Goal: Task Accomplishment & Management: Complete application form

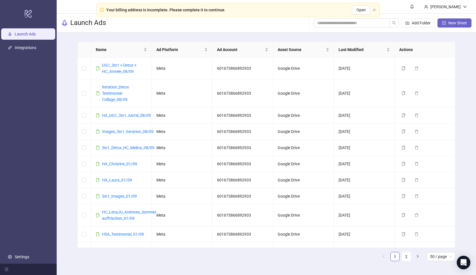
click at [454, 25] on span "New Sheet" at bounding box center [458, 23] width 19 height 5
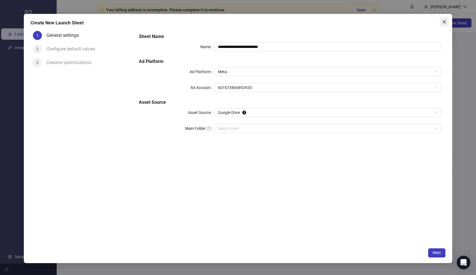
click at [447, 24] on icon "close" at bounding box center [444, 22] width 5 height 5
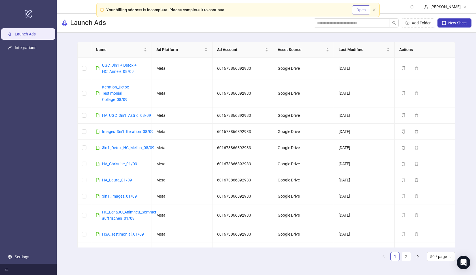
click at [363, 9] on span "Open" at bounding box center [361, 10] width 9 height 5
click at [374, 11] on icon "close" at bounding box center [374, 9] width 3 height 3
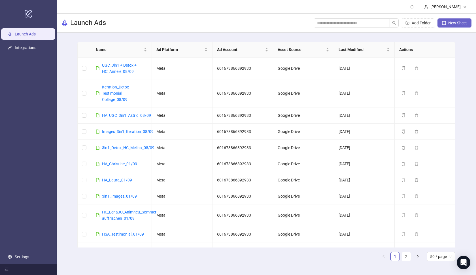
click at [459, 26] on button "New Sheet" at bounding box center [455, 22] width 34 height 9
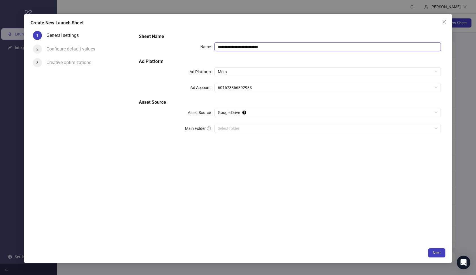
drag, startPoint x: 280, startPoint y: 48, endPoint x: 201, endPoint y: 45, distance: 79.2
click at [201, 45] on div "**********" at bounding box center [290, 46] width 302 height 9
paste input "text"
type input "**********"
click at [261, 58] on div "**********" at bounding box center [290, 86] width 307 height 111
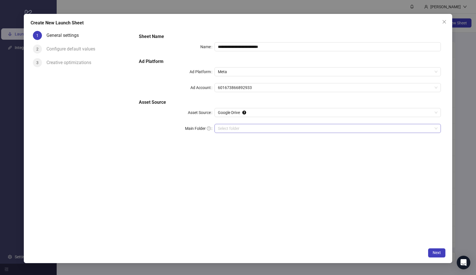
click at [257, 126] on input "Main Folder" at bounding box center [325, 128] width 215 height 9
click at [432, 251] on button "Next" at bounding box center [436, 252] width 17 height 9
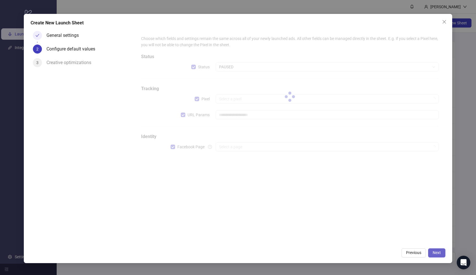
type input "**********"
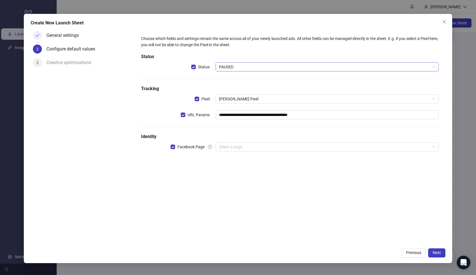
click at [244, 67] on span "PAUSED" at bounding box center [327, 67] width 217 height 9
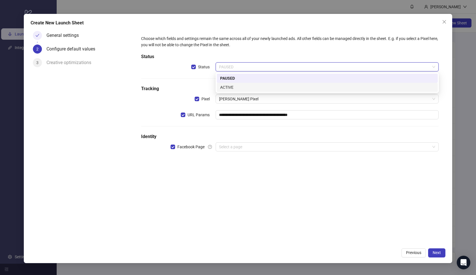
click at [241, 88] on div "ACTIVE" at bounding box center [327, 87] width 214 height 6
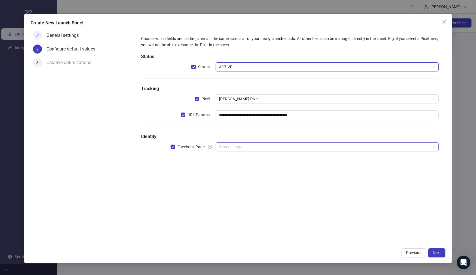
click at [238, 145] on input "search" at bounding box center [325, 147] width 212 height 9
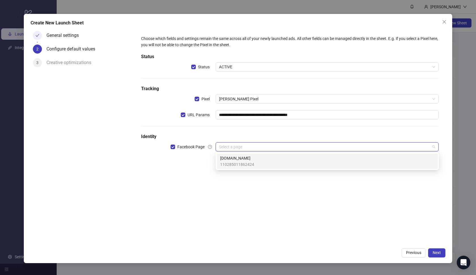
click at [239, 161] on span "[DOMAIN_NAME]" at bounding box center [237, 158] width 34 height 6
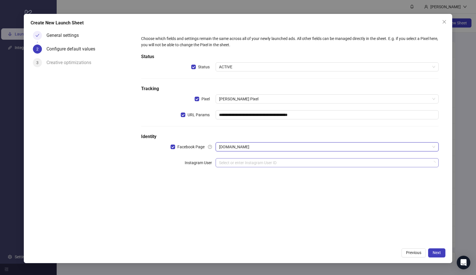
click at [241, 163] on input "search" at bounding box center [325, 162] width 212 height 9
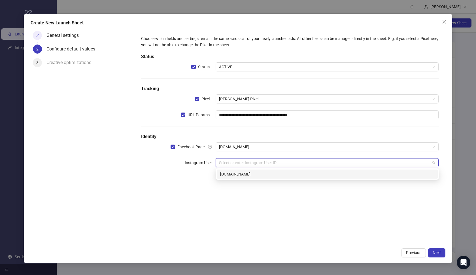
click at [250, 177] on div "[DOMAIN_NAME]" at bounding box center [327, 174] width 214 height 6
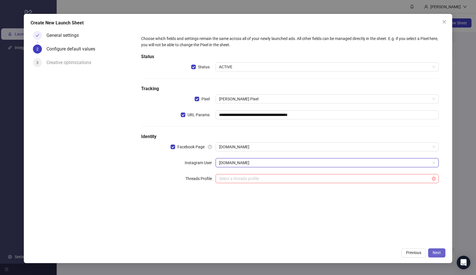
click at [434, 251] on span "Next" at bounding box center [437, 252] width 8 height 5
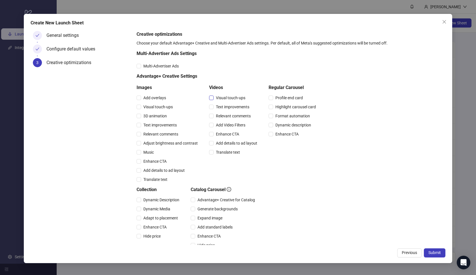
click at [216, 97] on span "Visual touch-ups" at bounding box center [231, 98] width 34 height 6
click at [217, 109] on span "Text improvements" at bounding box center [233, 107] width 38 height 6
click at [217, 118] on span "Relevant comments" at bounding box center [233, 116] width 39 height 6
click at [218, 128] on div "Add Video Filters" at bounding box center [234, 124] width 50 height 9
click at [221, 125] on span "Add Video Filters" at bounding box center [231, 125] width 34 height 6
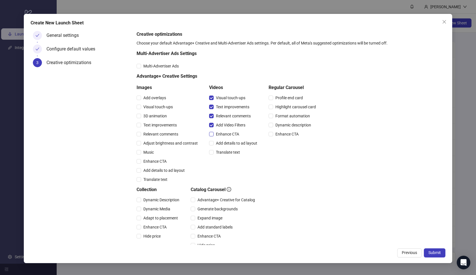
click at [221, 132] on span "Enhance CTA" at bounding box center [228, 134] width 28 height 6
click at [221, 139] on div "Add details to ad layout" at bounding box center [234, 143] width 50 height 9
click at [221, 148] on div "Translate text" at bounding box center [234, 152] width 50 height 9
click at [221, 154] on span "Translate text" at bounding box center [228, 152] width 29 height 6
click at [223, 143] on span "Add details to ad layout" at bounding box center [237, 143] width 46 height 6
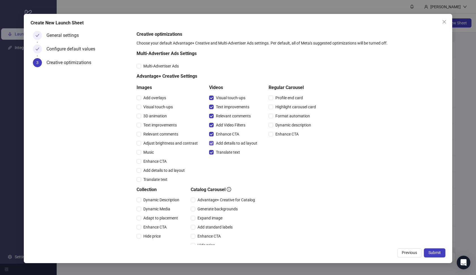
scroll to position [67, 0]
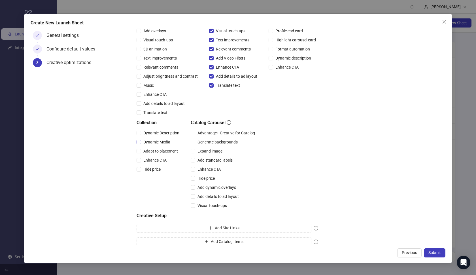
click at [158, 144] on span "Dynamic Media" at bounding box center [156, 142] width 31 height 6
click at [153, 151] on span "Adapt to placement" at bounding box center [160, 151] width 39 height 6
click at [153, 158] on span "Enhance CTA" at bounding box center [155, 160] width 28 height 6
click at [153, 167] on span "Hide price" at bounding box center [152, 169] width 22 height 6
click at [160, 133] on span "Dynamic Description" at bounding box center [161, 133] width 41 height 6
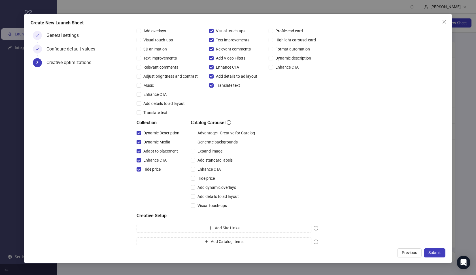
click at [202, 132] on span "Advantage+ Creative for Catalog" at bounding box center [226, 133] width 62 height 6
click at [203, 152] on span "Expand image" at bounding box center [209, 151] width 29 height 6
click at [205, 163] on span "Add standard labels" at bounding box center [215, 160] width 40 height 6
click at [205, 173] on div "Enhance CTA" at bounding box center [224, 169] width 67 height 9
click at [205, 169] on span "Enhance CTA" at bounding box center [209, 169] width 28 height 6
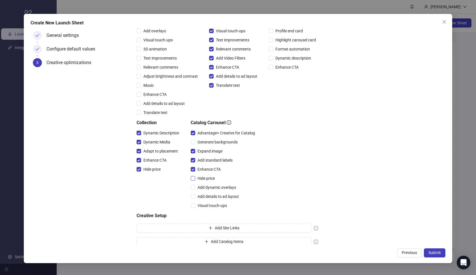
click at [205, 178] on span "Hide price" at bounding box center [206, 178] width 22 height 6
click at [206, 187] on span "Add dynamic overlays" at bounding box center [216, 187] width 43 height 6
click at [206, 196] on span "Add details to ad layout" at bounding box center [218, 196] width 46 height 6
click at [206, 203] on span "Visual touch-ups" at bounding box center [212, 205] width 34 height 6
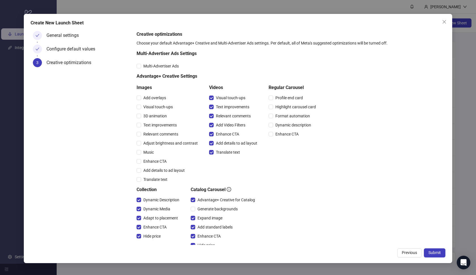
scroll to position [0, 0]
click at [427, 250] on button "Submit" at bounding box center [435, 252] width 22 height 9
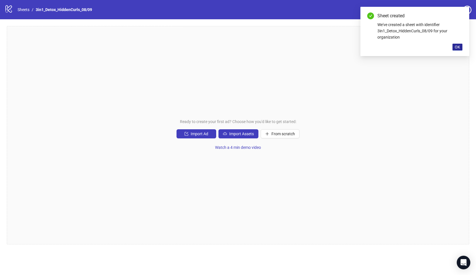
click at [460, 46] on button "OK" at bounding box center [458, 47] width 10 height 7
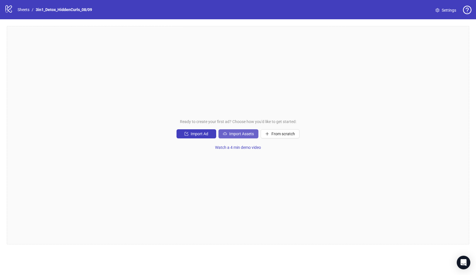
click at [249, 131] on button "Import Assets" at bounding box center [239, 133] width 40 height 9
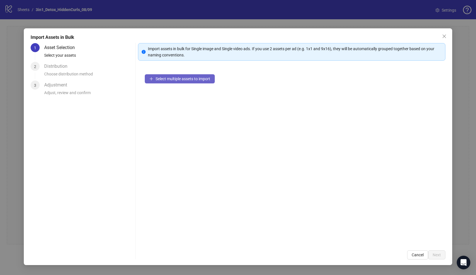
click at [197, 75] on button "Select multiple assets to import" at bounding box center [180, 78] width 70 height 9
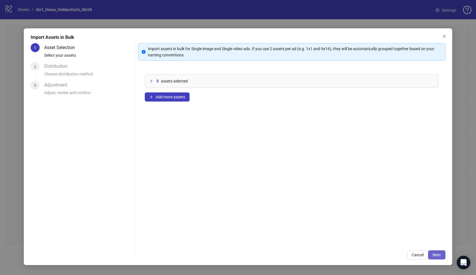
click at [435, 253] on span "Next" at bounding box center [437, 255] width 8 height 5
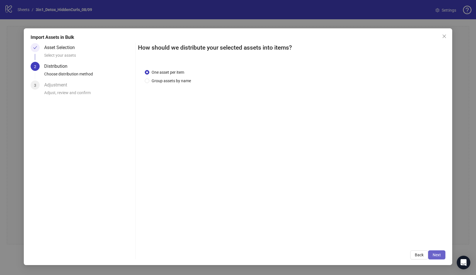
click at [440, 254] on span "Next" at bounding box center [437, 255] width 8 height 5
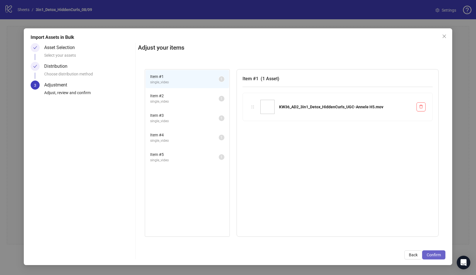
click at [438, 254] on span "Confirm" at bounding box center [434, 255] width 14 height 5
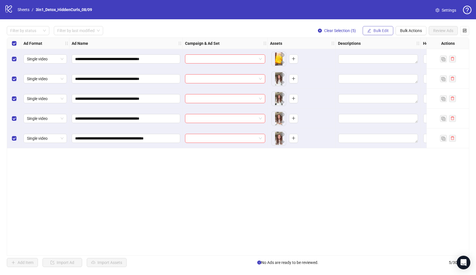
click at [383, 29] on span "Bulk Edit" at bounding box center [381, 30] width 15 height 5
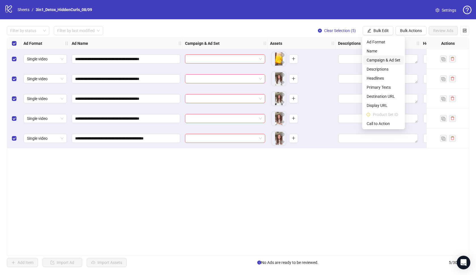
click at [385, 57] on span "Campaign & Ad Set" at bounding box center [384, 60] width 34 height 6
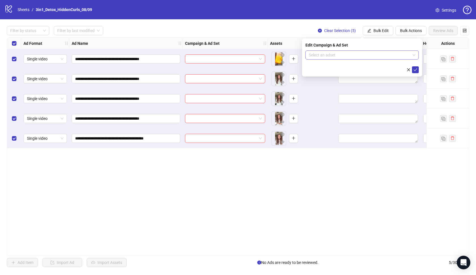
click at [379, 52] on input "search" at bounding box center [359, 55] width 101 height 9
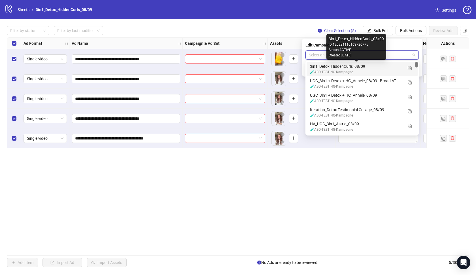
click at [367, 68] on div "3in1_Detox_HiddenCurls_08/09" at bounding box center [356, 66] width 93 height 6
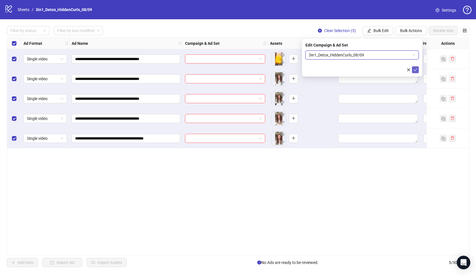
click at [416, 70] on icon "check" at bounding box center [416, 69] width 4 height 3
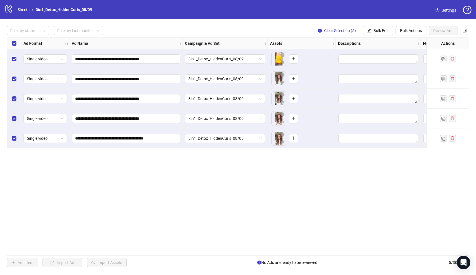
click at [341, 172] on div "**********" at bounding box center [238, 146] width 463 height 218
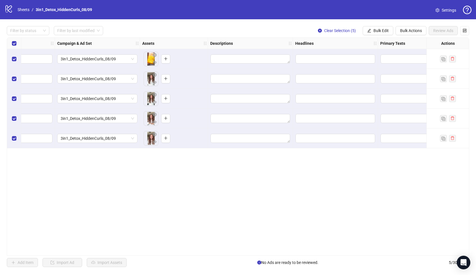
scroll to position [0, 175]
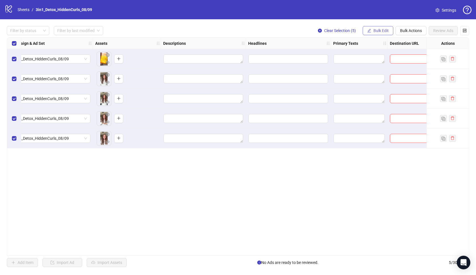
click at [388, 33] on button "Bulk Edit" at bounding box center [378, 30] width 31 height 9
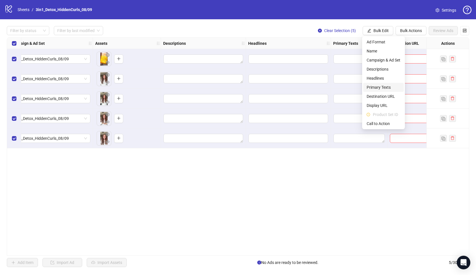
click at [386, 84] on span "Primary Texts" at bounding box center [384, 87] width 34 height 6
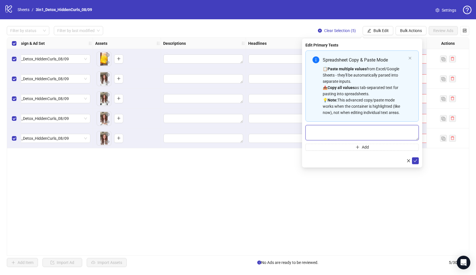
click at [364, 134] on textarea "Multi-text input container - paste or copy values" at bounding box center [362, 132] width 113 height 15
paste textarea "**********"
type textarea "**********"
click at [414, 160] on icon "check" at bounding box center [416, 161] width 4 height 4
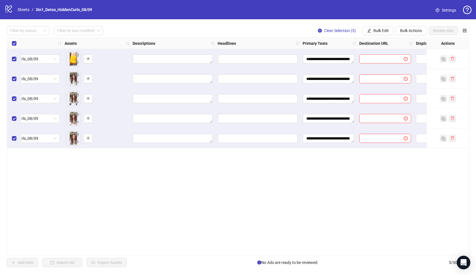
scroll to position [0, 236]
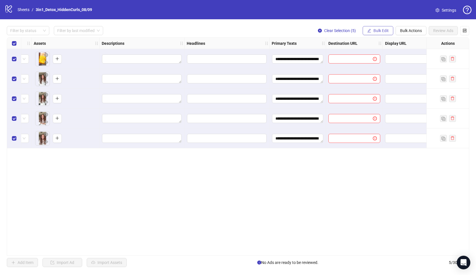
click at [380, 30] on span "Bulk Edit" at bounding box center [381, 30] width 15 height 5
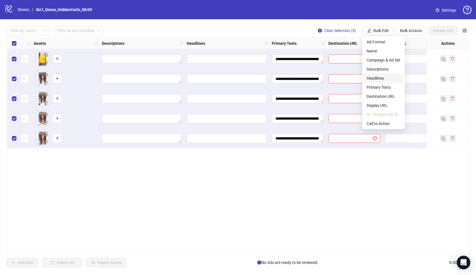
click at [383, 78] on span "Headlines" at bounding box center [384, 78] width 34 height 6
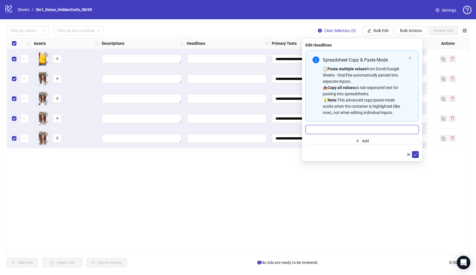
click at [347, 127] on input "Multi-input container - paste or copy values" at bounding box center [362, 129] width 113 height 9
paste input "**********"
type input "**********"
click at [414, 154] on icon "check" at bounding box center [416, 155] width 4 height 4
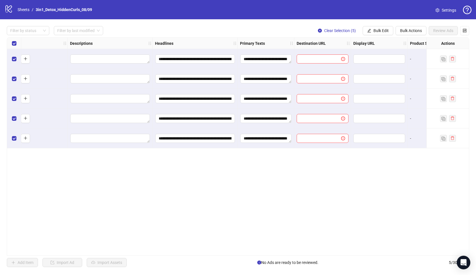
scroll to position [0, 272]
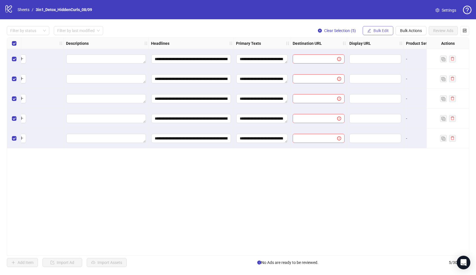
click at [384, 32] on span "Bulk Edit" at bounding box center [381, 30] width 15 height 5
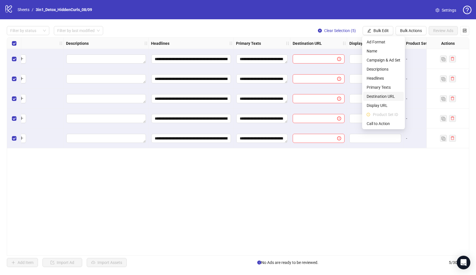
click at [387, 96] on span "Destination URL" at bounding box center [384, 96] width 34 height 6
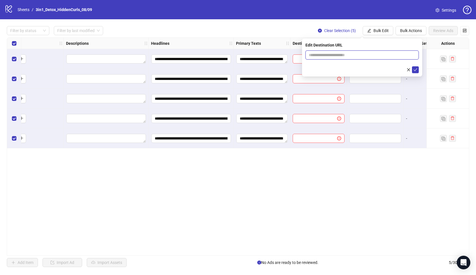
click at [357, 56] on input "text" at bounding box center [360, 55] width 102 height 6
paste input "**********"
type input "**********"
click at [417, 71] on icon "check" at bounding box center [416, 70] width 4 height 4
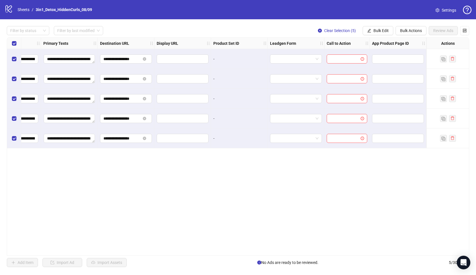
scroll to position [0, 465]
click at [384, 32] on span "Bulk Edit" at bounding box center [381, 30] width 15 height 5
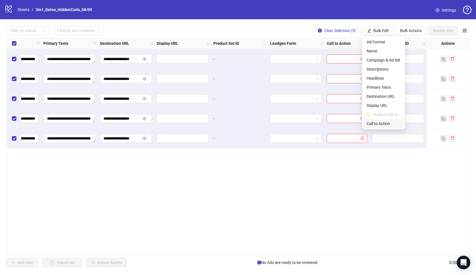
click at [387, 120] on span "Call to Action" at bounding box center [384, 123] width 34 height 6
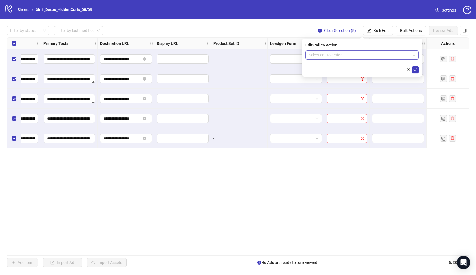
click at [371, 58] on input "search" at bounding box center [359, 55] width 101 height 9
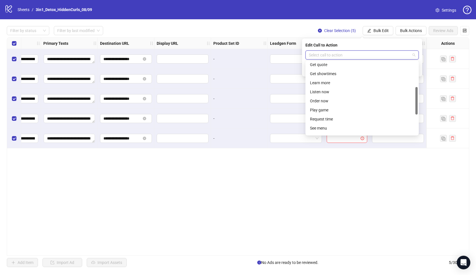
scroll to position [65, 0]
click at [336, 83] on div "Learn more" at bounding box center [362, 83] width 104 height 6
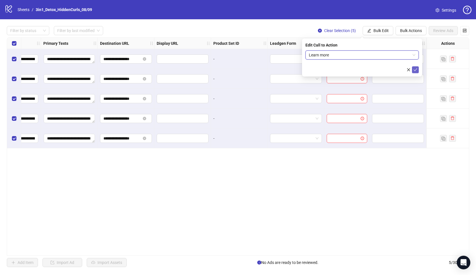
click at [415, 72] on button "submit" at bounding box center [415, 69] width 7 height 7
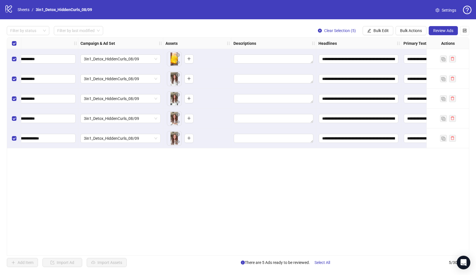
scroll to position [0, 96]
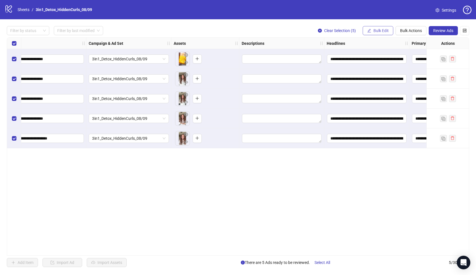
click at [384, 30] on span "Bulk Edit" at bounding box center [381, 30] width 15 height 5
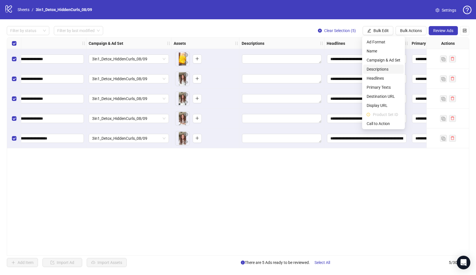
click at [385, 70] on span "Descriptions" at bounding box center [384, 69] width 34 height 6
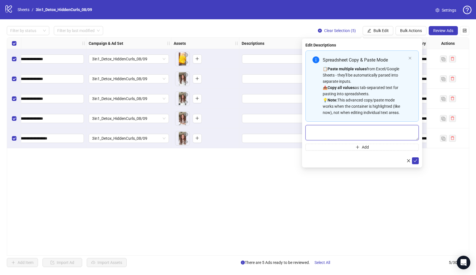
click at [363, 129] on textarea "Multi-text input container - paste or copy values" at bounding box center [362, 132] width 113 height 15
paste textarea "**********"
type textarea "**********"
click at [417, 161] on icon "check" at bounding box center [416, 161] width 4 height 4
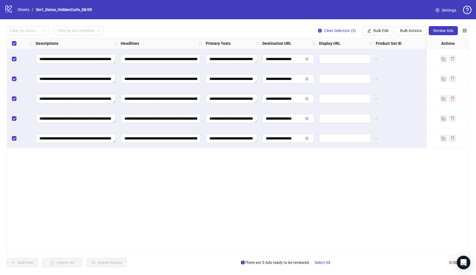
scroll to position [0, 432]
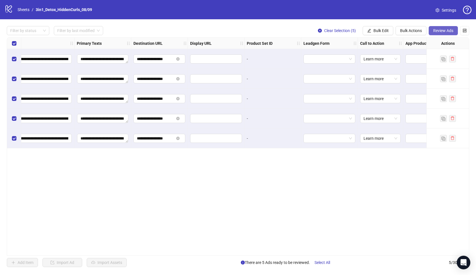
click at [436, 33] on button "Review Ads" at bounding box center [443, 30] width 29 height 9
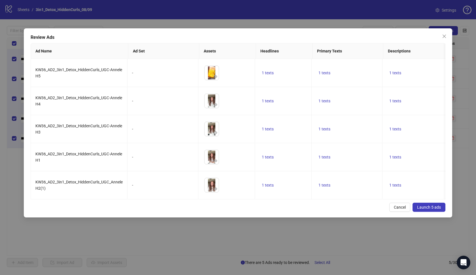
click at [435, 208] on span "Launch 5 ads" at bounding box center [429, 207] width 24 height 5
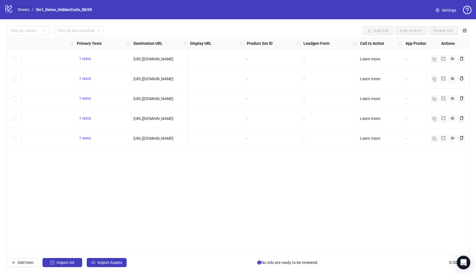
click at [20, 11] on link "Sheets" at bounding box center [23, 10] width 14 height 6
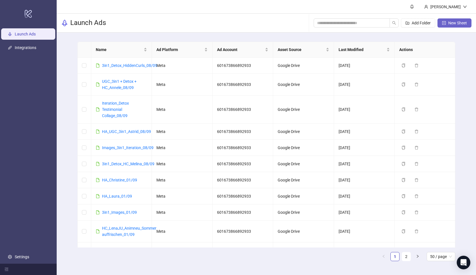
click at [447, 22] on button "New Sheet" at bounding box center [455, 22] width 34 height 9
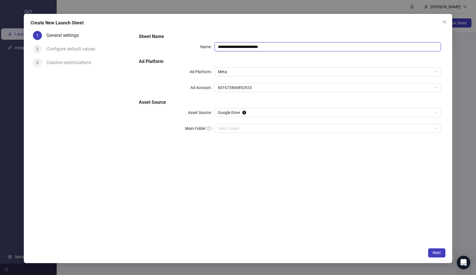
paste input "**********"
drag, startPoint x: 289, startPoint y: 47, endPoint x: 208, endPoint y: 45, distance: 81.1
click at [208, 45] on div "**********" at bounding box center [290, 46] width 302 height 9
type input "**********"
click at [257, 26] on div "**********" at bounding box center [238, 138] width 429 height 249
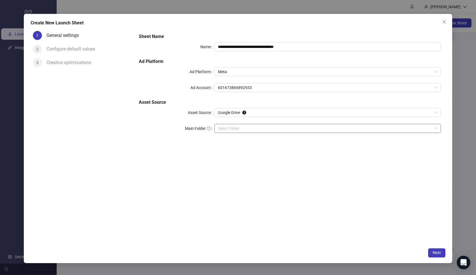
click at [273, 128] on input "Main Folder" at bounding box center [325, 128] width 215 height 9
click at [435, 255] on button "Next" at bounding box center [436, 252] width 17 height 9
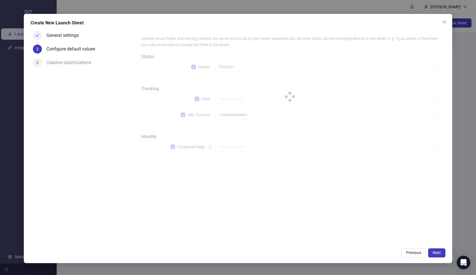
type input "**********"
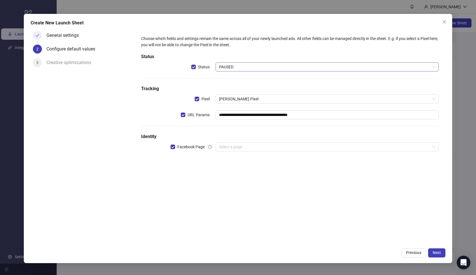
click at [248, 67] on span "PAUSED" at bounding box center [327, 67] width 217 height 9
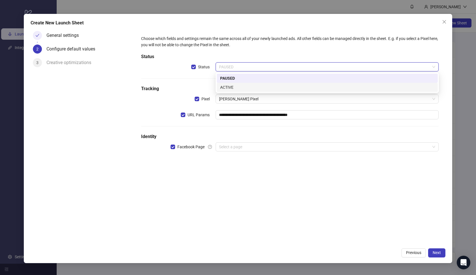
click at [245, 88] on div "ACTIVE" at bounding box center [327, 87] width 214 height 6
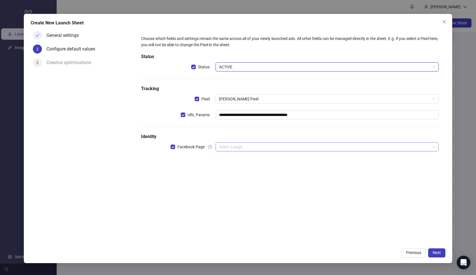
click at [240, 145] on input "search" at bounding box center [325, 147] width 212 height 9
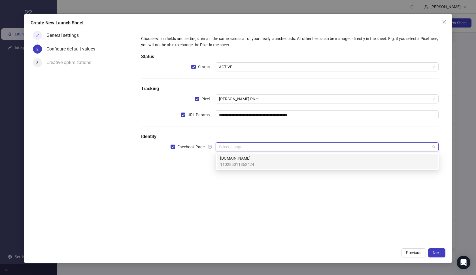
click at [240, 158] on span "[DOMAIN_NAME]" at bounding box center [237, 158] width 34 height 6
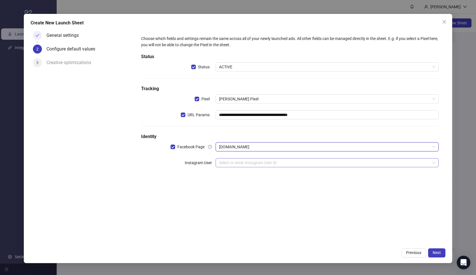
click at [240, 162] on input "search" at bounding box center [325, 162] width 212 height 9
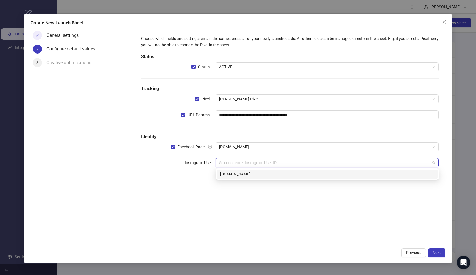
click at [242, 176] on div "[DOMAIN_NAME]" at bounding box center [327, 174] width 214 height 6
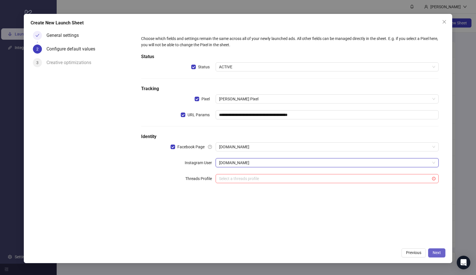
click at [440, 253] on span "Next" at bounding box center [437, 252] width 8 height 5
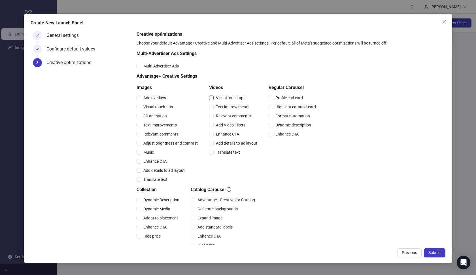
click at [217, 97] on span "Visual touch-ups" at bounding box center [231, 98] width 34 height 6
click at [218, 104] on span "Text improvements" at bounding box center [233, 107] width 38 height 6
click at [220, 116] on span "Relevant comments" at bounding box center [233, 116] width 39 height 6
click at [221, 126] on span "Add Video Filters" at bounding box center [231, 125] width 34 height 6
click at [221, 134] on span "Enhance CTA" at bounding box center [228, 134] width 28 height 6
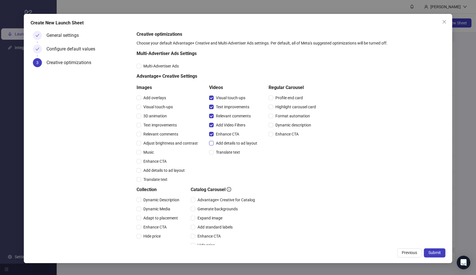
click at [222, 141] on span "Add details to ad layout" at bounding box center [237, 143] width 46 height 6
click at [222, 149] on span "Translate text" at bounding box center [228, 152] width 29 height 6
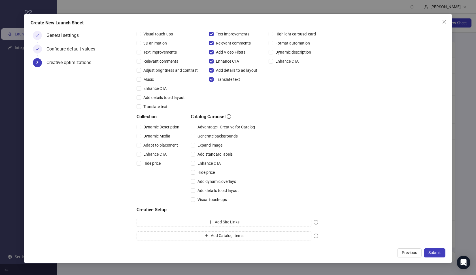
scroll to position [73, 0]
click at [214, 127] on span "Advantage+ Creative for Catalog" at bounding box center [226, 127] width 62 height 6
click at [212, 141] on div "Expand image" at bounding box center [224, 145] width 67 height 9
click at [211, 145] on span "Expand image" at bounding box center [209, 145] width 29 height 6
click at [211, 151] on span "Add standard labels" at bounding box center [215, 154] width 40 height 6
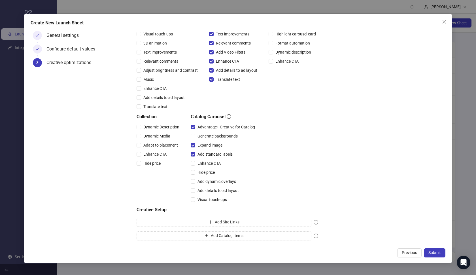
click at [211, 159] on div "Enhance CTA" at bounding box center [224, 163] width 67 height 9
click at [210, 162] on span "Enhance CTA" at bounding box center [209, 163] width 28 height 6
click at [209, 173] on span "Hide price" at bounding box center [206, 172] width 22 height 6
click at [210, 183] on span "Add dynamic overlays" at bounding box center [216, 181] width 43 height 6
click at [209, 191] on span "Add details to ad layout" at bounding box center [218, 190] width 46 height 6
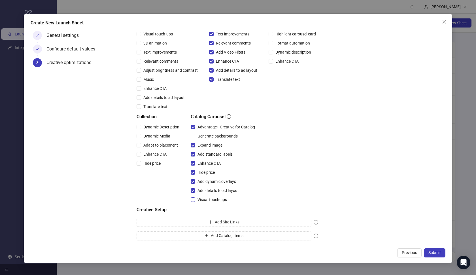
click at [209, 197] on span "Visual touch-ups" at bounding box center [212, 199] width 34 height 6
click at [162, 161] on span "Hide price" at bounding box center [152, 163] width 22 height 6
click at [160, 155] on span "Enhance CTA" at bounding box center [155, 154] width 28 height 6
click at [155, 147] on span "Adapt to placement" at bounding box center [160, 145] width 39 height 6
click at [152, 141] on div "Adapt to placement" at bounding box center [159, 145] width 45 height 9
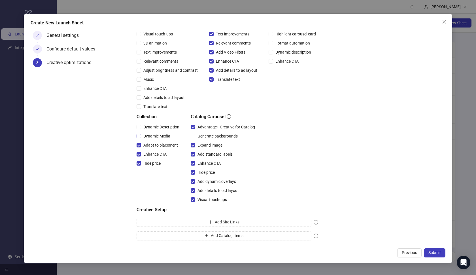
click at [152, 138] on span "Dynamic Media" at bounding box center [156, 136] width 31 height 6
click at [149, 127] on span "Dynamic Description" at bounding box center [161, 127] width 41 height 6
click at [427, 251] on button "Submit" at bounding box center [435, 252] width 22 height 9
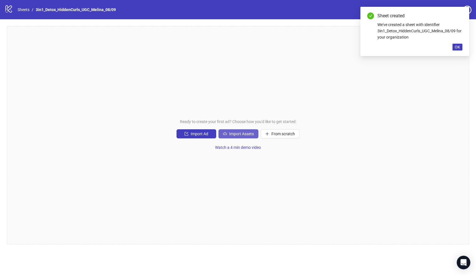
click at [240, 135] on span "Import Assets" at bounding box center [241, 134] width 25 height 5
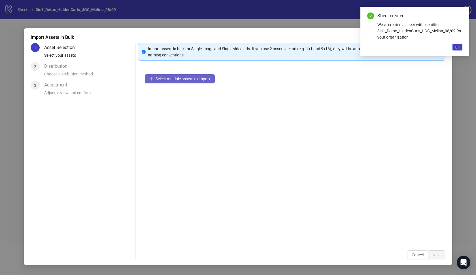
click at [198, 81] on span "Select multiple assets to import" at bounding box center [183, 79] width 55 height 5
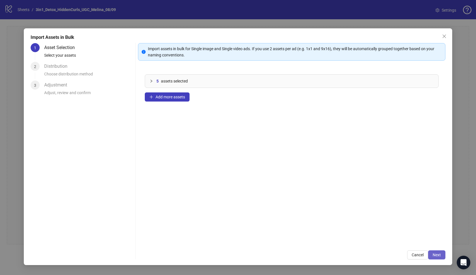
click at [433, 251] on button "Next" at bounding box center [436, 254] width 17 height 9
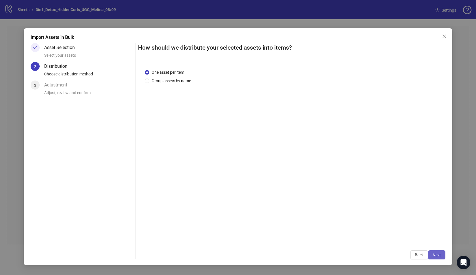
click at [432, 253] on button "Next" at bounding box center [436, 254] width 17 height 9
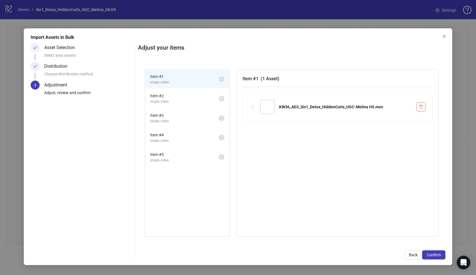
click at [432, 253] on span "Confirm" at bounding box center [434, 255] width 14 height 5
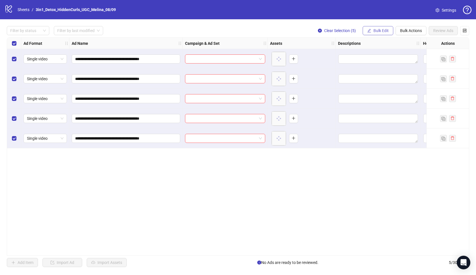
click at [376, 33] on span "Bulk Edit" at bounding box center [381, 30] width 15 height 5
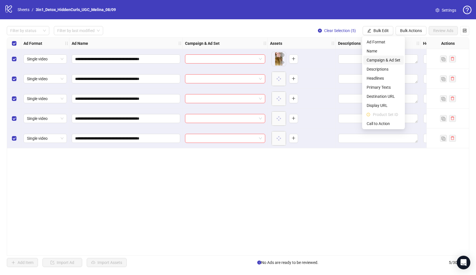
click at [386, 60] on span "Campaign & Ad Set" at bounding box center [384, 60] width 34 height 6
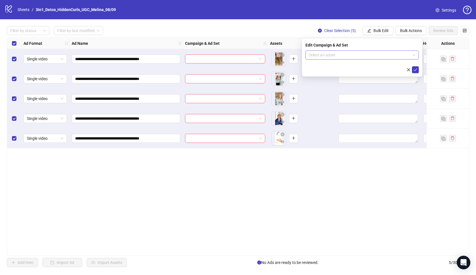
click at [383, 55] on input "search" at bounding box center [359, 55] width 101 height 9
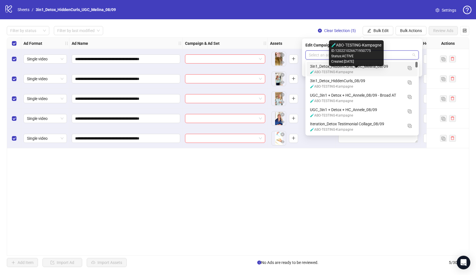
click at [376, 70] on div "🧪ABO-TESTING-Kampagne" at bounding box center [356, 71] width 93 height 5
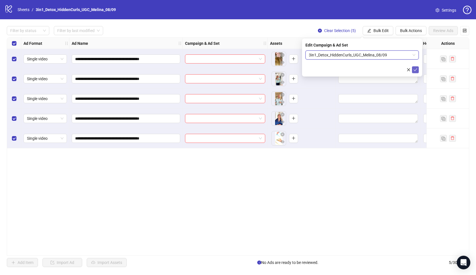
click at [413, 71] on button "submit" at bounding box center [415, 69] width 7 height 7
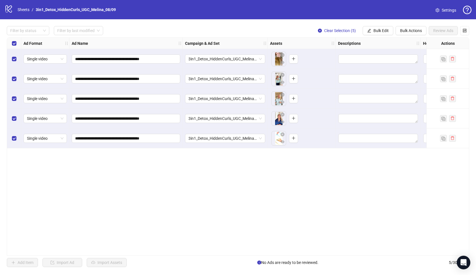
click at [337, 187] on div "**********" at bounding box center [238, 146] width 463 height 218
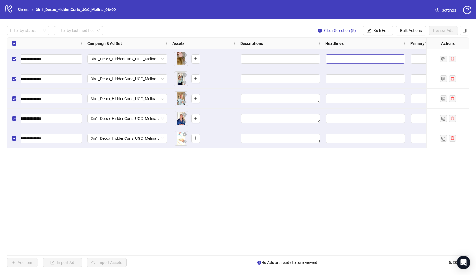
scroll to position [0, 104]
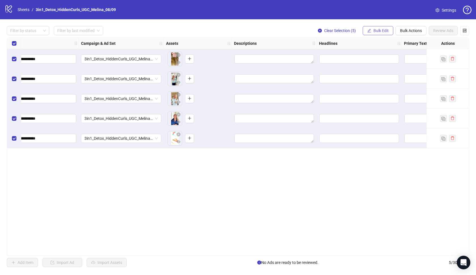
click at [383, 30] on span "Bulk Edit" at bounding box center [381, 30] width 15 height 5
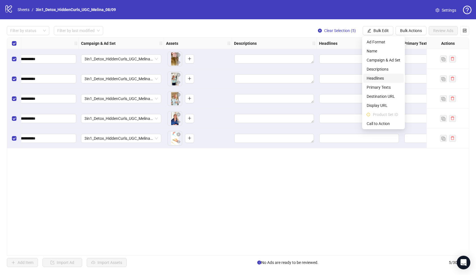
click at [383, 76] on span "Headlines" at bounding box center [384, 78] width 34 height 6
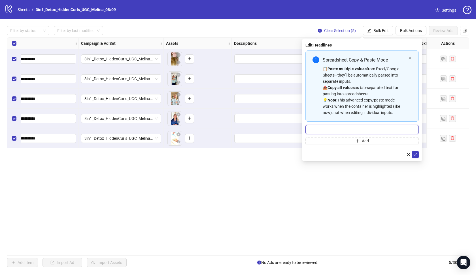
click at [374, 126] on input "Multi-input container - paste or copy values" at bounding box center [362, 129] width 113 height 9
paste input "**********"
click at [344, 128] on input "**********" at bounding box center [362, 129] width 113 height 9
drag, startPoint x: 344, startPoint y: 128, endPoint x: 361, endPoint y: 130, distance: 16.3
click at [361, 130] on input "**********" at bounding box center [362, 129] width 113 height 9
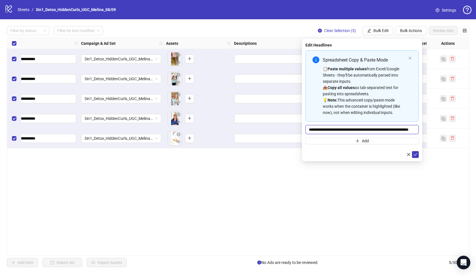
click at [346, 130] on input "**********" at bounding box center [362, 129] width 113 height 9
click at [378, 131] on input "**********" at bounding box center [362, 129] width 113 height 9
paste input "***"
type input "**********"
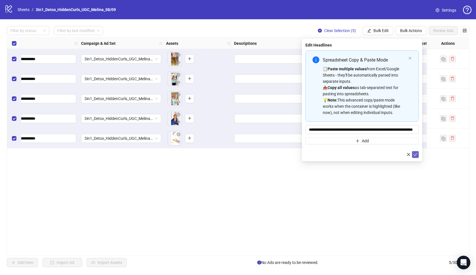
click at [418, 153] on button "submit" at bounding box center [415, 154] width 7 height 7
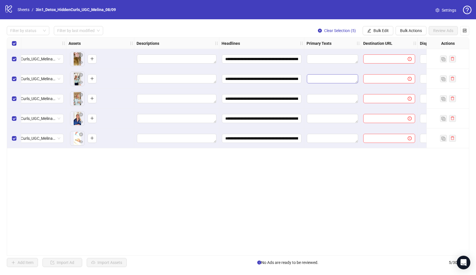
scroll to position [0, 248]
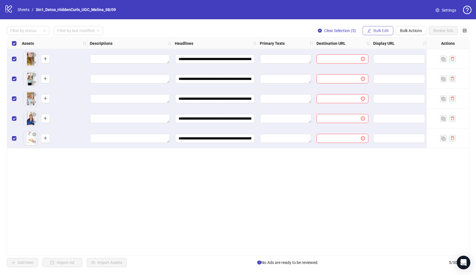
click at [383, 27] on button "Bulk Edit" at bounding box center [378, 30] width 31 height 9
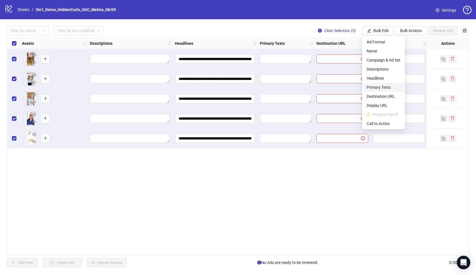
click at [386, 83] on li "Primary Texts" at bounding box center [383, 87] width 41 height 9
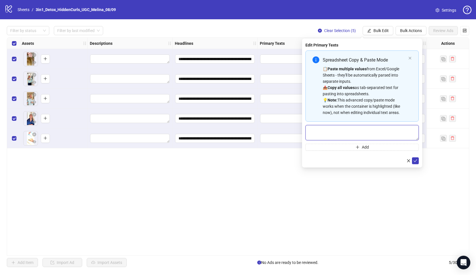
click at [356, 132] on textarea "Multi-text input container - paste or copy values" at bounding box center [362, 132] width 113 height 15
paste textarea "**********"
type textarea "**********"
click at [418, 160] on button "submit" at bounding box center [415, 160] width 7 height 7
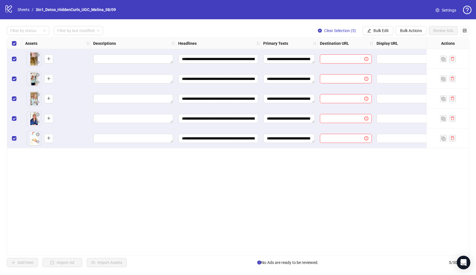
scroll to position [0, 245]
click at [371, 31] on icon "edit" at bounding box center [369, 31] width 4 height 4
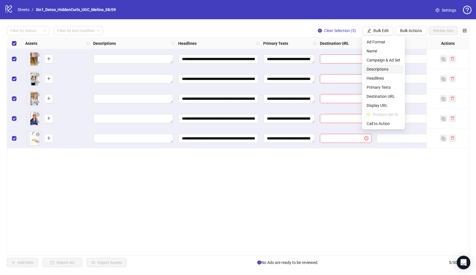
click at [380, 69] on span "Descriptions" at bounding box center [384, 69] width 34 height 6
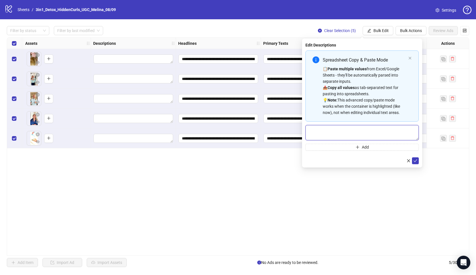
click at [375, 134] on textarea "Multi-text input container - paste or copy values" at bounding box center [362, 132] width 113 height 15
paste textarea "**********"
type textarea "**********"
click at [415, 162] on icon "check" at bounding box center [416, 160] width 4 height 3
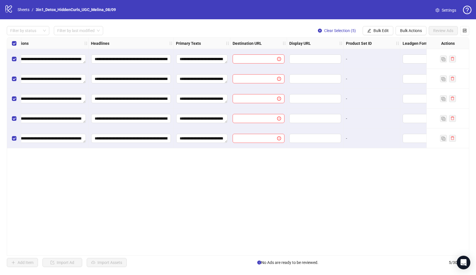
scroll to position [0, 333]
click at [387, 34] on button "Bulk Edit" at bounding box center [378, 30] width 31 height 9
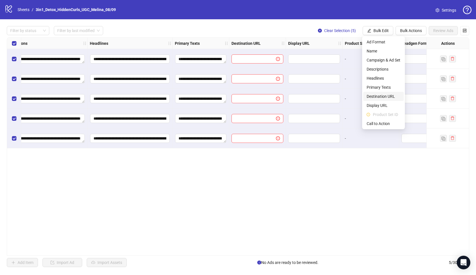
click at [390, 97] on span "Destination URL" at bounding box center [384, 96] width 34 height 6
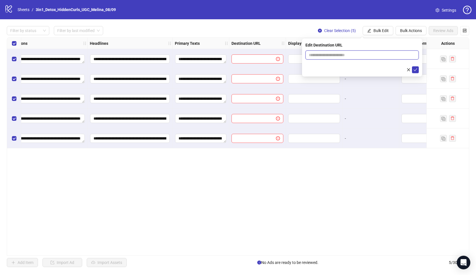
click at [376, 57] on input "text" at bounding box center [360, 55] width 102 height 6
paste input "**********"
type input "**********"
click at [418, 71] on button "submit" at bounding box center [415, 69] width 7 height 7
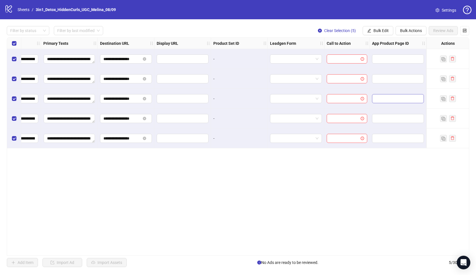
scroll to position [0, 0]
click at [381, 30] on span "Bulk Edit" at bounding box center [381, 30] width 15 height 5
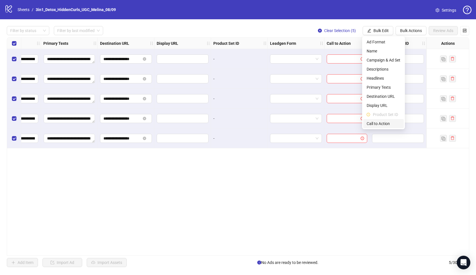
click at [385, 122] on span "Call to Action" at bounding box center [384, 123] width 34 height 6
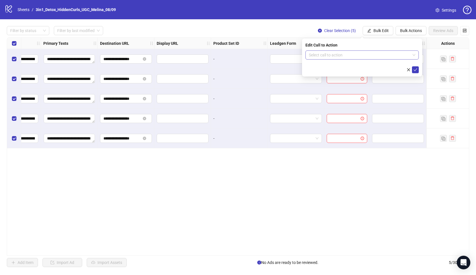
click at [371, 54] on input "search" at bounding box center [359, 55] width 101 height 9
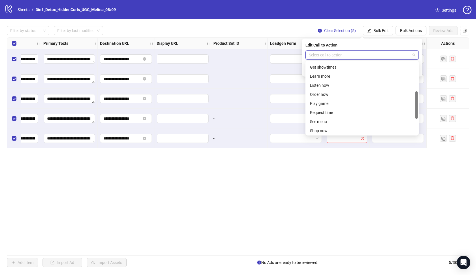
scroll to position [79, 0]
click at [349, 67] on div "Learn more" at bounding box center [362, 69] width 104 height 6
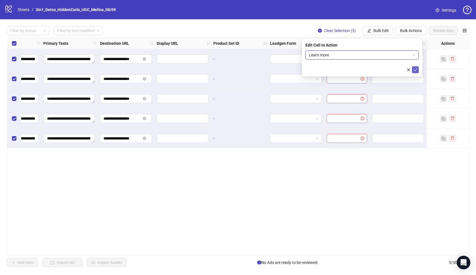
click at [414, 71] on icon "check" at bounding box center [416, 70] width 4 height 4
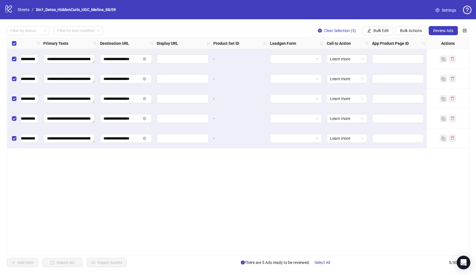
click at [376, 170] on div "**********" at bounding box center [238, 146] width 463 height 218
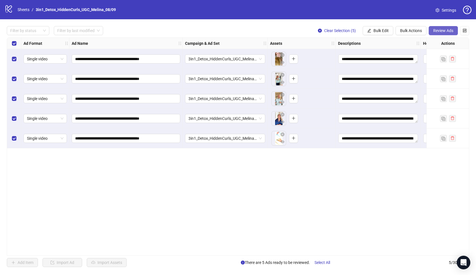
scroll to position [0, 0]
click at [439, 34] on button "Review Ads" at bounding box center [443, 30] width 29 height 9
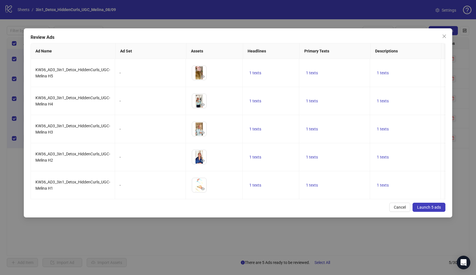
click at [426, 208] on span "Launch 5 ads" at bounding box center [429, 207] width 24 height 5
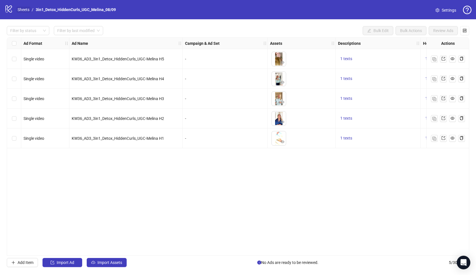
click at [26, 11] on link "Sheets" at bounding box center [23, 10] width 14 height 6
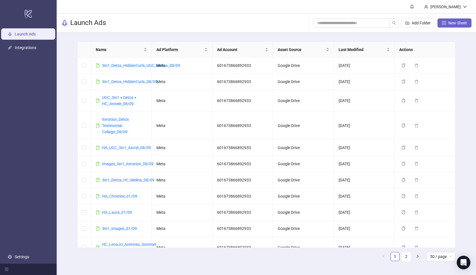
click at [454, 27] on button "New Sheet" at bounding box center [455, 22] width 34 height 9
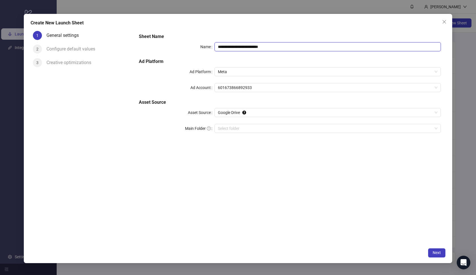
paste input "**********"
drag, startPoint x: 283, startPoint y: 45, endPoint x: 215, endPoint y: 48, distance: 67.3
click at [215, 48] on input "**********" at bounding box center [328, 46] width 227 height 9
type input "**********"
click at [242, 59] on h5 "Ad Platform" at bounding box center [290, 61] width 302 height 7
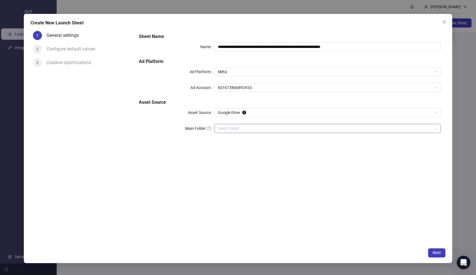
click at [254, 131] on input "Main Folder" at bounding box center [325, 128] width 215 height 9
click at [435, 252] on span "Next" at bounding box center [437, 252] width 8 height 5
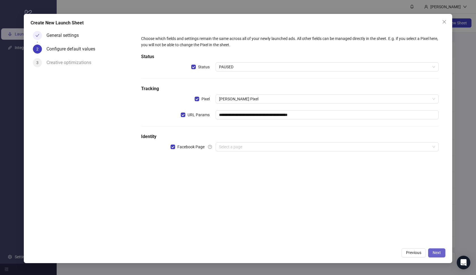
type input "**********"
click at [337, 68] on span "PAUSED" at bounding box center [327, 67] width 217 height 9
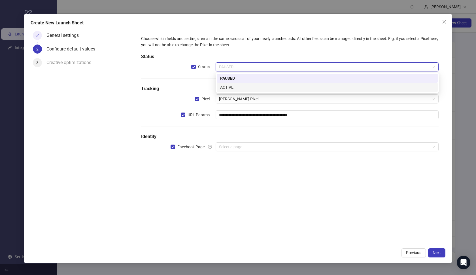
click at [313, 90] on div "ACTIVE" at bounding box center [327, 87] width 221 height 9
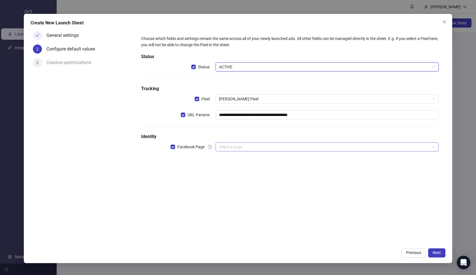
click at [281, 145] on input "search" at bounding box center [325, 147] width 212 height 9
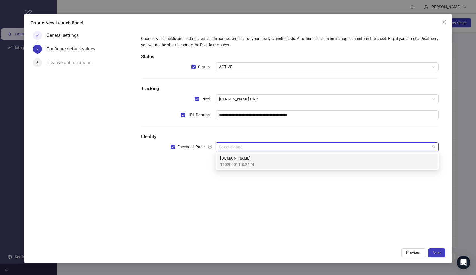
click at [272, 160] on div "[DOMAIN_NAME] 110285011862424" at bounding box center [327, 161] width 214 height 12
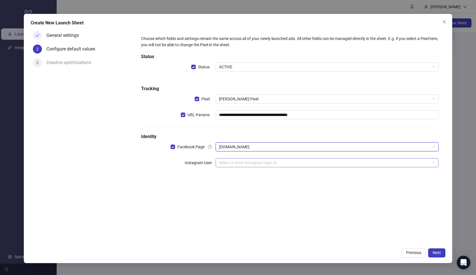
click at [262, 166] on input "search" at bounding box center [325, 162] width 212 height 9
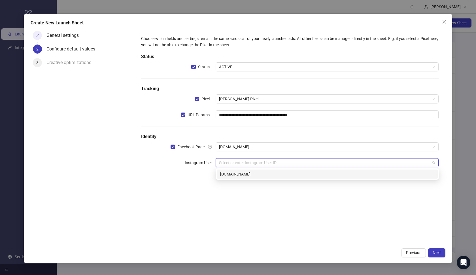
click at [259, 177] on div "[DOMAIN_NAME]" at bounding box center [327, 174] width 221 height 9
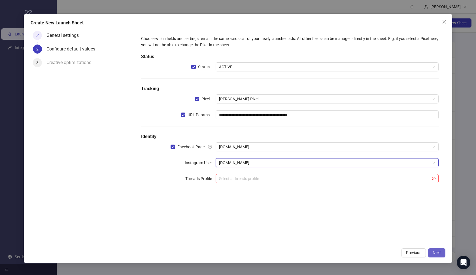
click at [437, 254] on span "Next" at bounding box center [437, 252] width 8 height 5
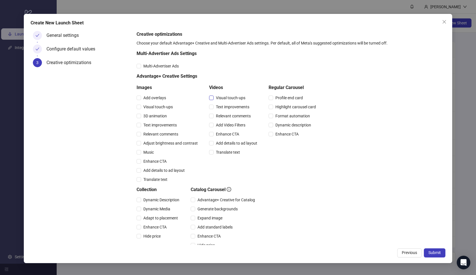
click at [223, 95] on span "Visual touch-ups" at bounding box center [231, 98] width 34 height 6
click at [225, 105] on span "Text improvements" at bounding box center [233, 107] width 38 height 6
click at [225, 114] on span "Relevant comments" at bounding box center [233, 116] width 39 height 6
click at [225, 124] on span "Add Video Filters" at bounding box center [231, 125] width 34 height 6
click at [228, 132] on span "Enhance CTA" at bounding box center [228, 134] width 28 height 6
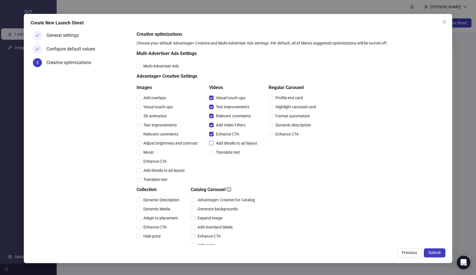
click at [228, 141] on span "Add details to ad layout" at bounding box center [237, 143] width 46 height 6
click at [227, 150] on span "Translate text" at bounding box center [228, 152] width 29 height 6
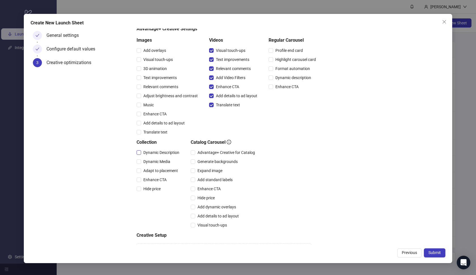
click at [160, 155] on span "Dynamic Description" at bounding box center [161, 152] width 41 height 6
click at [159, 162] on span "Dynamic Media" at bounding box center [156, 161] width 31 height 6
click at [156, 173] on span "Adapt to placement" at bounding box center [160, 171] width 39 height 6
click at [154, 181] on span "Enhance CTA" at bounding box center [155, 180] width 28 height 6
click at [153, 186] on span "Hide price" at bounding box center [152, 189] width 22 height 6
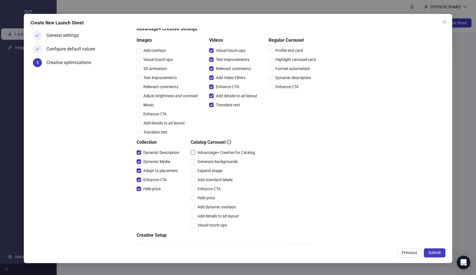
click at [215, 152] on span "Advantage+ Creative for Catalog" at bounding box center [226, 152] width 62 height 6
click at [212, 170] on span "Expand image" at bounding box center [209, 171] width 29 height 6
click at [210, 182] on span "Add standard labels" at bounding box center [215, 180] width 40 height 6
click at [210, 192] on div "Enhance CTA" at bounding box center [224, 188] width 67 height 9
click at [209, 191] on span "Enhance CTA" at bounding box center [209, 189] width 28 height 6
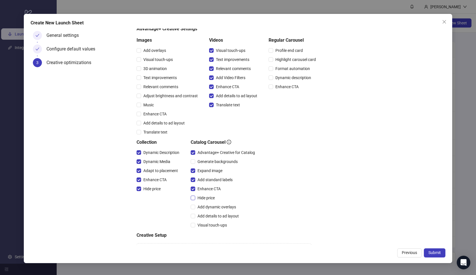
click at [208, 197] on span "Hide price" at bounding box center [206, 198] width 22 height 6
click at [207, 206] on span "Add dynamic overlays" at bounding box center [216, 207] width 43 height 6
click at [206, 215] on span "Add details to ad layout" at bounding box center [218, 216] width 46 height 6
click at [205, 223] on span "Visual touch-ups" at bounding box center [212, 225] width 34 height 6
click at [441, 255] on span "Submit" at bounding box center [435, 252] width 12 height 5
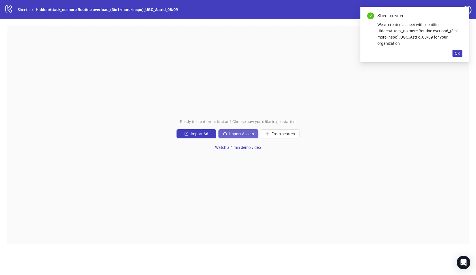
click at [248, 133] on span "Import Assets" at bounding box center [241, 134] width 25 height 5
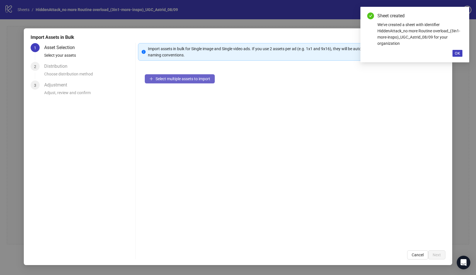
click at [191, 79] on span "Select multiple assets to import" at bounding box center [183, 79] width 55 height 5
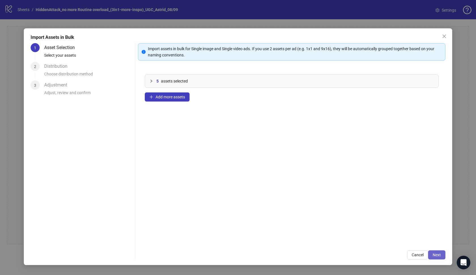
click at [432, 252] on button "Next" at bounding box center [436, 254] width 17 height 9
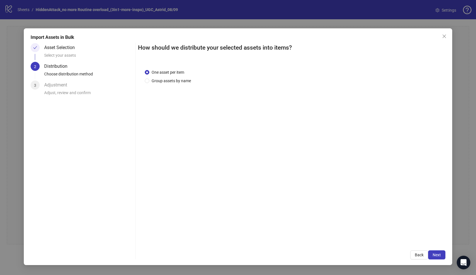
click at [432, 252] on button "Next" at bounding box center [436, 254] width 17 height 9
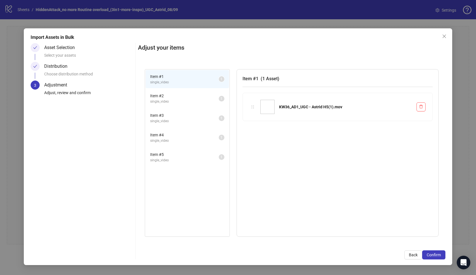
click at [432, 252] on button "Confirm" at bounding box center [433, 254] width 23 height 9
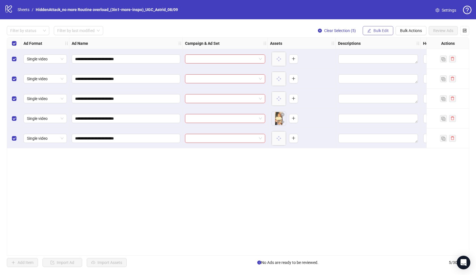
click at [376, 33] on button "Bulk Edit" at bounding box center [378, 30] width 31 height 9
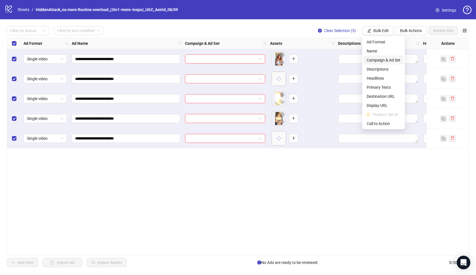
click at [375, 57] on span "Campaign & Ad Set" at bounding box center [384, 60] width 34 height 6
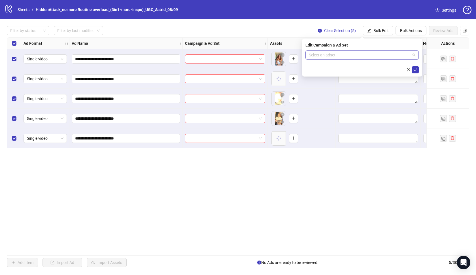
click at [371, 55] on input "search" at bounding box center [359, 55] width 101 height 9
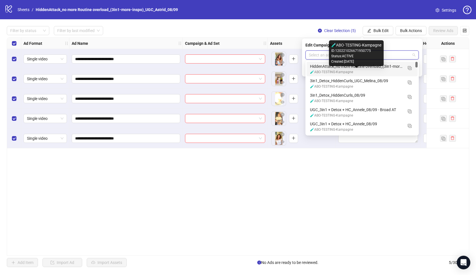
click at [368, 69] on div "🧪ABO-TESTING-Kampagne" at bounding box center [356, 71] width 93 height 5
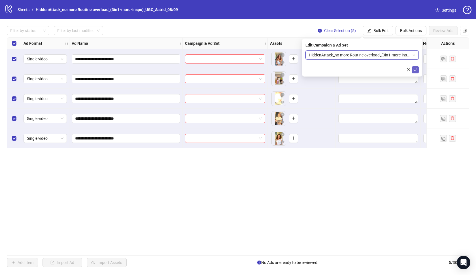
click at [415, 71] on icon "check" at bounding box center [416, 69] width 4 height 3
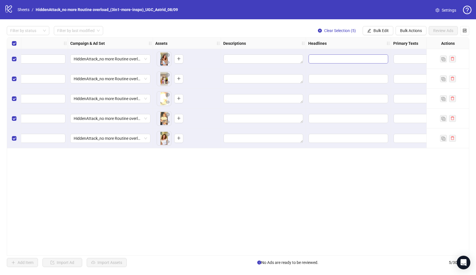
scroll to position [0, 106]
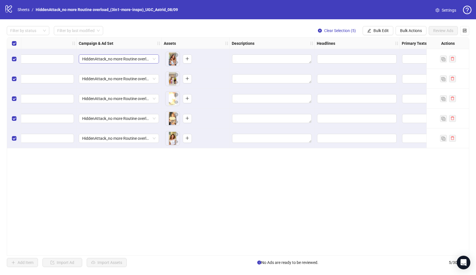
click at [140, 59] on span "HiddenAttack_no more Routine overload_(3in1-more-inspo)_UGC_Astrid_08/09" at bounding box center [118, 59] width 73 height 9
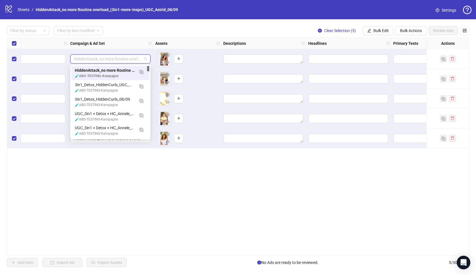
scroll to position [0, 115]
click at [193, 180] on div "**********" at bounding box center [238, 146] width 463 height 218
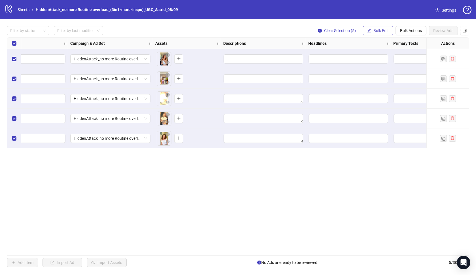
click at [384, 31] on span "Bulk Edit" at bounding box center [381, 30] width 15 height 5
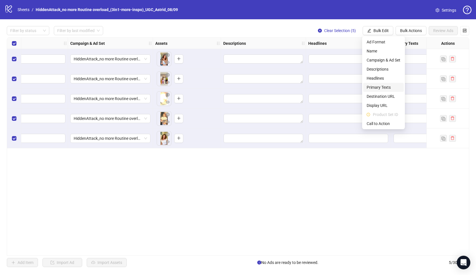
click at [377, 85] on span "Primary Texts" at bounding box center [384, 87] width 34 height 6
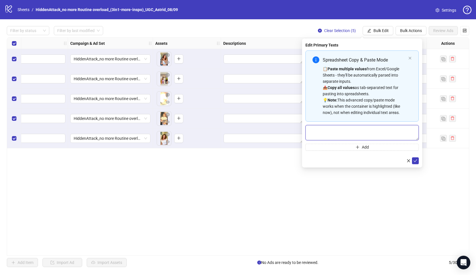
click at [337, 129] on textarea "Multi-text input container - paste or copy values" at bounding box center [362, 132] width 113 height 15
paste textarea "**********"
type textarea "**********"
click at [416, 160] on icon "check" at bounding box center [416, 161] width 4 height 4
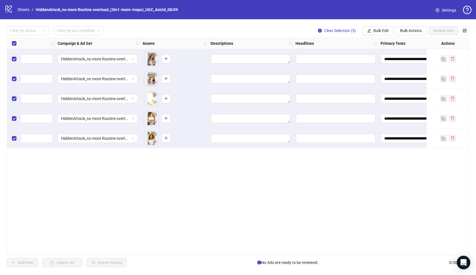
scroll to position [0, 156]
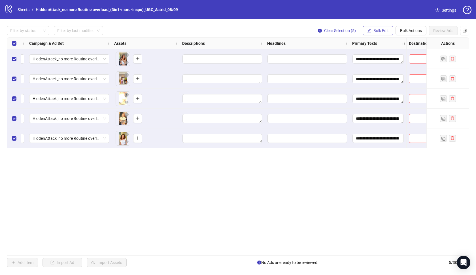
click at [379, 33] on button "Bulk Edit" at bounding box center [378, 30] width 31 height 9
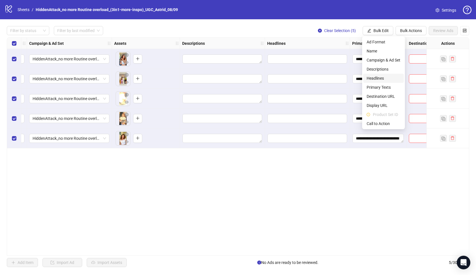
click at [382, 79] on span "Headlines" at bounding box center [384, 78] width 34 height 6
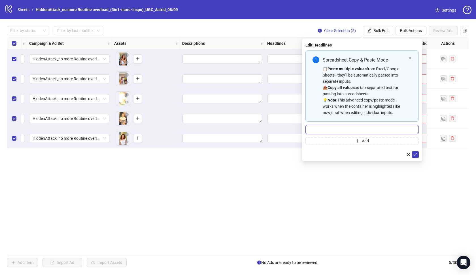
click at [350, 128] on input "Multi-input container - paste or copy values" at bounding box center [362, 129] width 113 height 9
paste input "**********"
type input "**********"
click at [415, 154] on icon "check" at bounding box center [416, 155] width 4 height 4
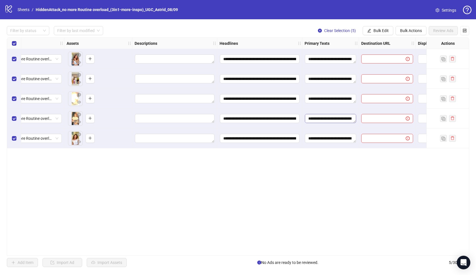
scroll to position [0, 220]
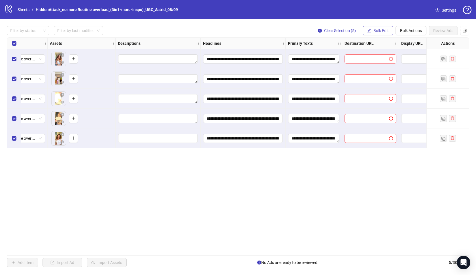
click at [381, 32] on span "Bulk Edit" at bounding box center [381, 30] width 15 height 5
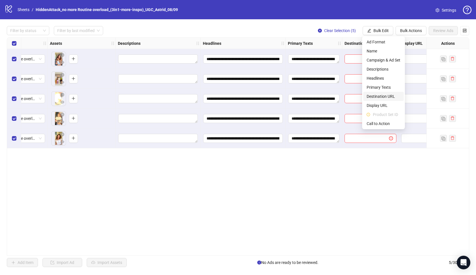
click at [382, 96] on span "Destination URL" at bounding box center [384, 96] width 34 height 6
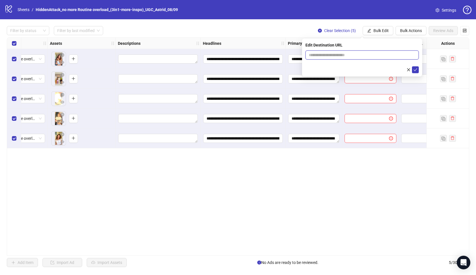
click at [350, 56] on input "text" at bounding box center [360, 55] width 102 height 6
paste input "**********"
type input "**********"
click at [418, 70] on button "submit" at bounding box center [415, 69] width 7 height 7
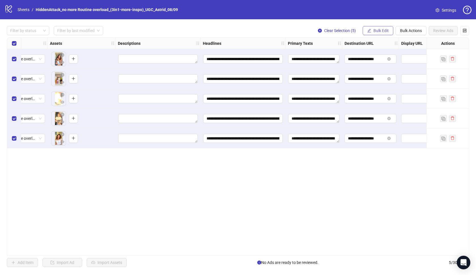
click at [383, 28] on button "Bulk Edit" at bounding box center [378, 30] width 31 height 9
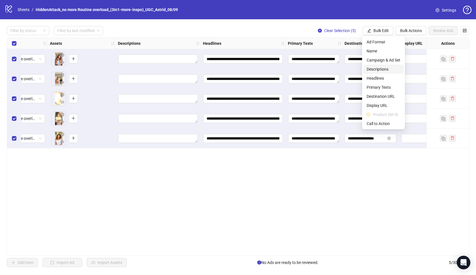
click at [385, 71] on span "Descriptions" at bounding box center [384, 69] width 34 height 6
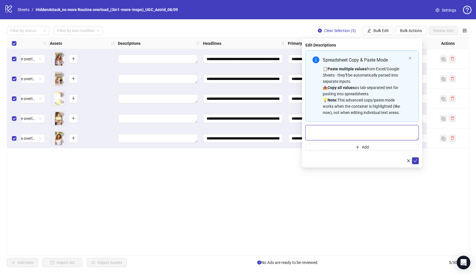
click at [363, 130] on textarea "Multi-text input container - paste or copy values" at bounding box center [362, 132] width 113 height 15
paste textarea "**********"
type textarea "**********"
click at [416, 160] on icon "check" at bounding box center [416, 161] width 4 height 4
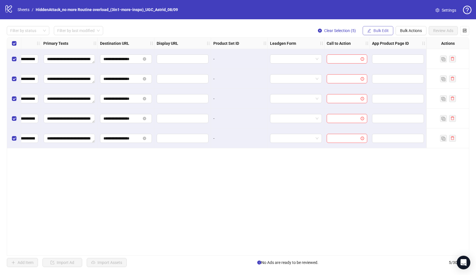
scroll to position [0, 465]
click at [382, 33] on button "Bulk Edit" at bounding box center [378, 30] width 31 height 9
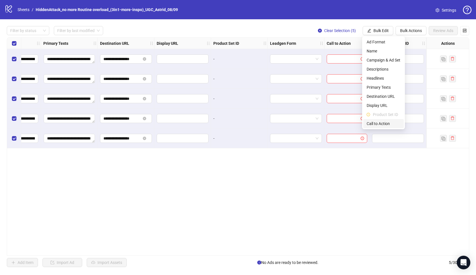
click at [382, 122] on span "Call to Action" at bounding box center [384, 123] width 34 height 6
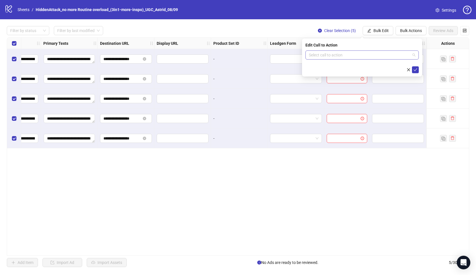
click at [378, 58] on input "search" at bounding box center [359, 55] width 101 height 9
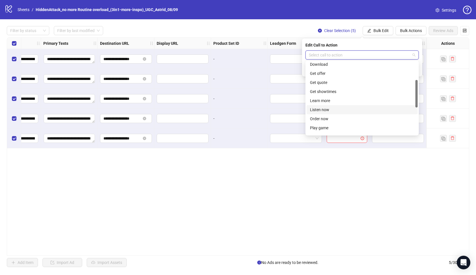
scroll to position [49, 0]
click at [348, 97] on div "Learn more" at bounding box center [362, 99] width 104 height 6
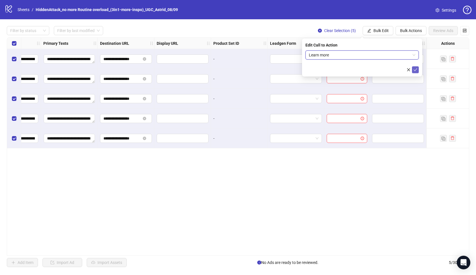
click at [417, 70] on icon "check" at bounding box center [416, 70] width 4 height 4
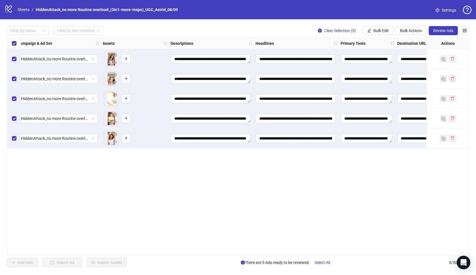
scroll to position [0, 106]
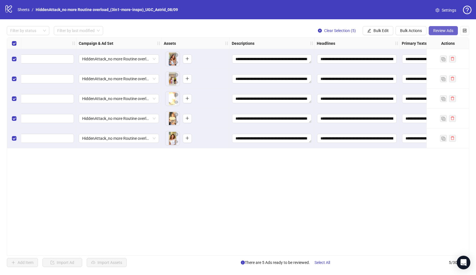
click at [445, 31] on span "Review Ads" at bounding box center [443, 30] width 20 height 5
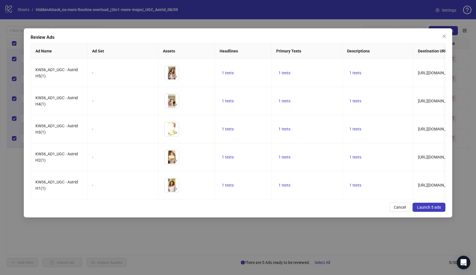
click at [426, 205] on span "Launch 5 ads" at bounding box center [429, 207] width 24 height 5
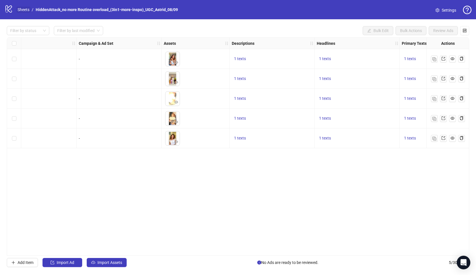
click at [25, 9] on link "Sheets" at bounding box center [23, 10] width 14 height 6
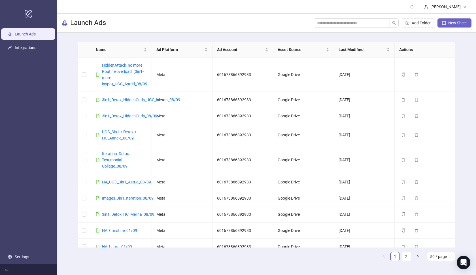
click at [449, 24] on span "New Sheet" at bounding box center [458, 23] width 19 height 5
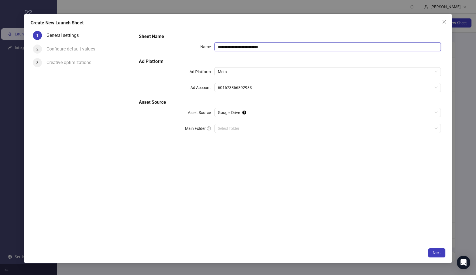
drag, startPoint x: 287, startPoint y: 48, endPoint x: 203, endPoint y: 46, distance: 84.2
click at [203, 46] on div "**********" at bounding box center [290, 46] width 302 height 9
paste input "text"
type input "**********"
click at [262, 128] on input "Main Folder" at bounding box center [325, 128] width 215 height 9
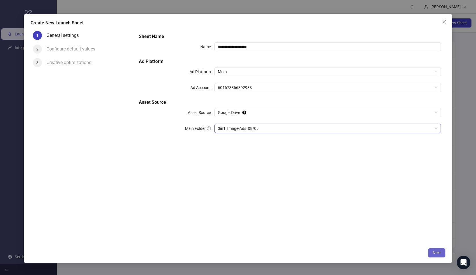
click at [440, 250] on span "Next" at bounding box center [437, 252] width 8 height 5
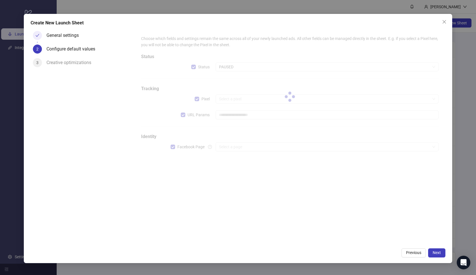
type input "**********"
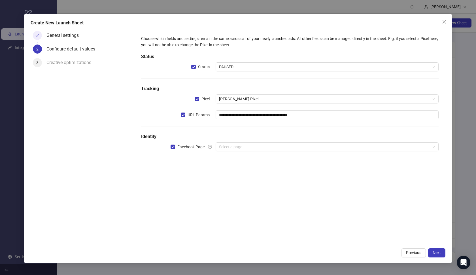
click at [242, 66] on span "PAUSED" at bounding box center [327, 67] width 217 height 9
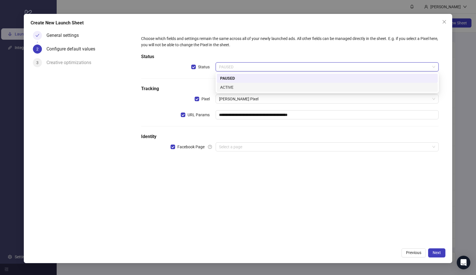
click at [242, 85] on div "ACTIVE" at bounding box center [327, 87] width 214 height 6
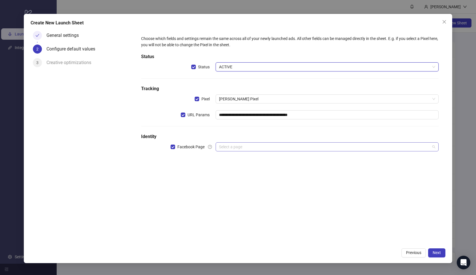
click at [237, 147] on input "search" at bounding box center [325, 147] width 212 height 9
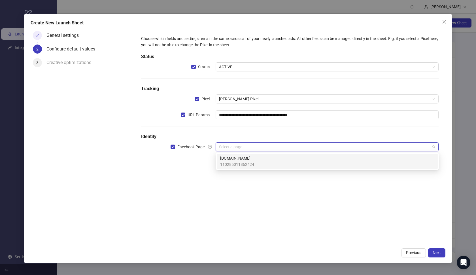
click at [240, 158] on span "[DOMAIN_NAME]" at bounding box center [237, 158] width 34 height 6
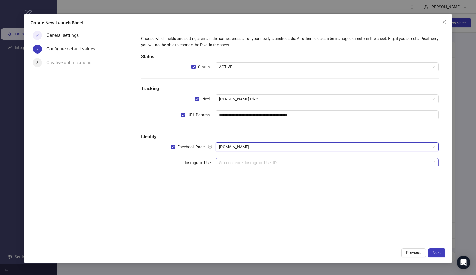
click at [242, 160] on input "search" at bounding box center [325, 162] width 212 height 9
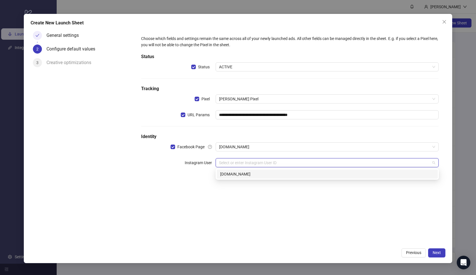
click at [251, 173] on div "[DOMAIN_NAME]" at bounding box center [327, 174] width 214 height 6
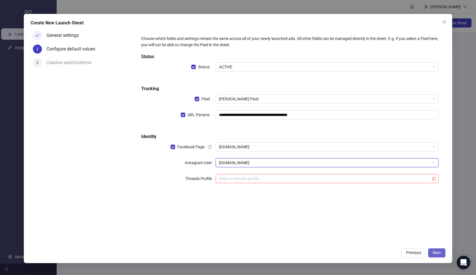
click at [435, 251] on span "Next" at bounding box center [437, 252] width 8 height 5
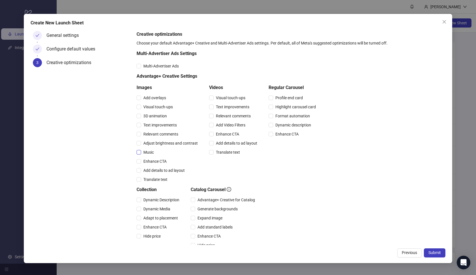
click at [151, 153] on span "Music" at bounding box center [148, 152] width 15 height 6
click at [153, 159] on span "Enhance CTA" at bounding box center [155, 161] width 28 height 6
click at [155, 169] on span "Add details to ad layout" at bounding box center [164, 170] width 46 height 6
click at [156, 179] on span "Translate text" at bounding box center [155, 179] width 29 height 6
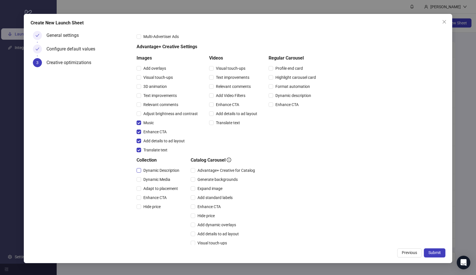
click at [160, 171] on span "Dynamic Description" at bounding box center [161, 170] width 41 height 6
click at [161, 181] on span "Dynamic Media" at bounding box center [156, 179] width 31 height 6
click at [164, 190] on span "Adapt to placement" at bounding box center [160, 188] width 39 height 6
click at [165, 195] on span "Enhance CTA" at bounding box center [155, 197] width 28 height 6
click at [166, 204] on div "Hide price" at bounding box center [159, 207] width 45 height 6
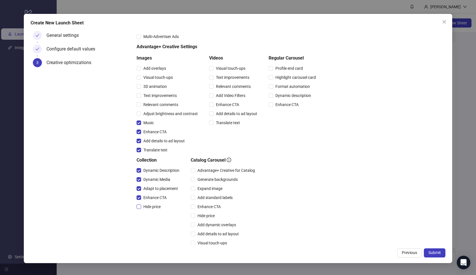
click at [148, 207] on span "Hide price" at bounding box center [152, 207] width 22 height 6
click at [196, 173] on span "Advantage+ Creative for Catalog" at bounding box center [226, 170] width 62 height 6
click at [198, 186] on span "Expand image" at bounding box center [209, 188] width 29 height 6
click at [197, 197] on span "Add standard labels" at bounding box center [215, 197] width 40 height 6
click at [198, 204] on span "Enhance CTA" at bounding box center [209, 207] width 28 height 6
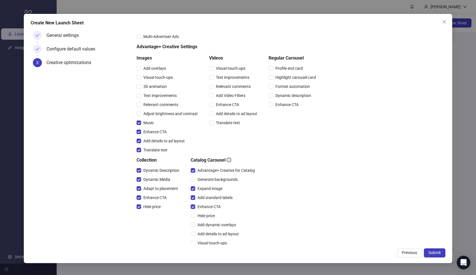
click at [196, 220] on div "Hide price" at bounding box center [224, 215] width 67 height 9
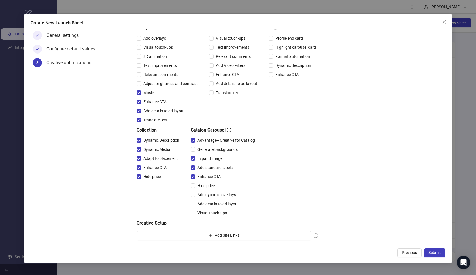
scroll to position [71, 0]
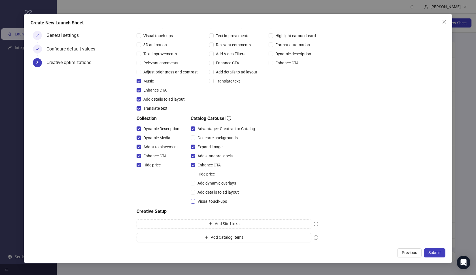
click at [198, 200] on span "Visual touch-ups" at bounding box center [212, 201] width 34 height 6
click at [194, 189] on label "Add details to ad layout" at bounding box center [216, 192] width 50 height 6
click at [194, 175] on span at bounding box center [193, 174] width 5 height 5
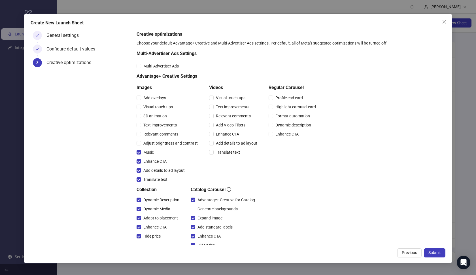
scroll to position [0, 0]
click at [442, 251] on button "Submit" at bounding box center [435, 252] width 22 height 9
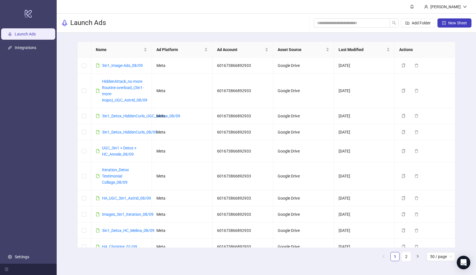
click at [233, 27] on div "Launch Ads Add Folder New Sheet" at bounding box center [267, 23] width 420 height 19
click at [86, 65] on span at bounding box center [84, 65] width 5 height 5
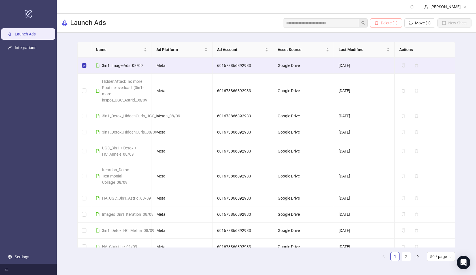
click at [381, 21] on span "Delete (1)" at bounding box center [389, 23] width 17 height 5
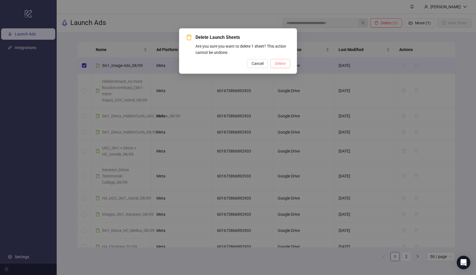
click at [285, 64] on span "Delete" at bounding box center [280, 63] width 11 height 5
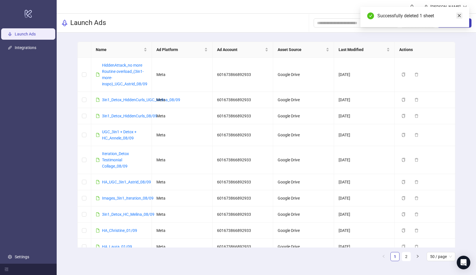
click at [459, 13] on link "Close" at bounding box center [459, 15] width 6 height 6
click at [454, 21] on span "New Sheet" at bounding box center [458, 23] width 19 height 5
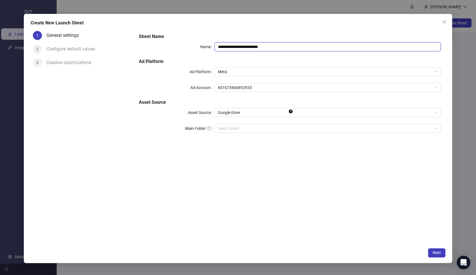
paste input "text"
drag, startPoint x: 286, startPoint y: 46, endPoint x: 204, endPoint y: 43, distance: 81.4
click at [204, 43] on div "**********" at bounding box center [290, 46] width 302 height 9
type input "**********"
click at [237, 129] on input "Main Folder" at bounding box center [325, 128] width 215 height 9
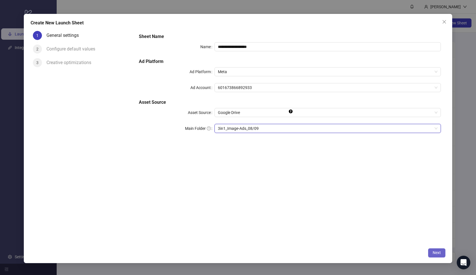
click at [438, 253] on span "Next" at bounding box center [437, 252] width 8 height 5
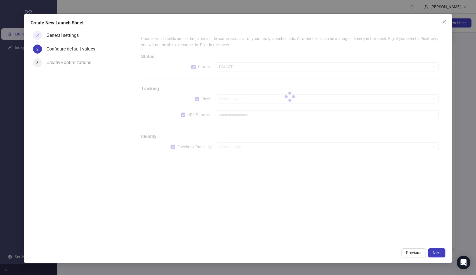
type input "**********"
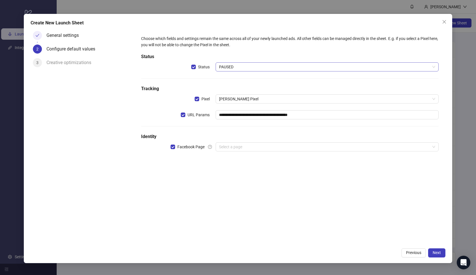
click at [250, 67] on span "PAUSED" at bounding box center [327, 67] width 217 height 9
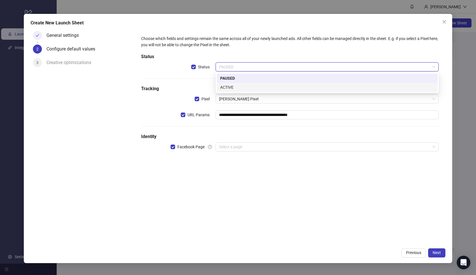
click at [247, 86] on div "ACTIVE" at bounding box center [327, 87] width 214 height 6
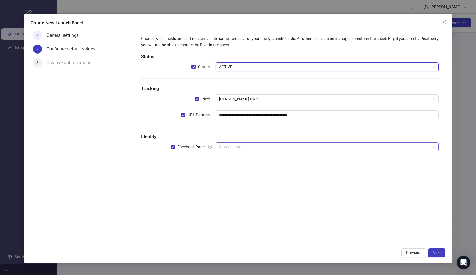
click at [240, 149] on input "search" at bounding box center [325, 147] width 212 height 9
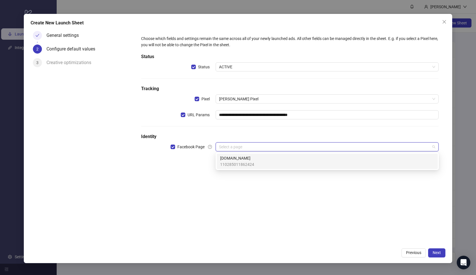
click at [240, 157] on span "[DOMAIN_NAME]" at bounding box center [237, 158] width 34 height 6
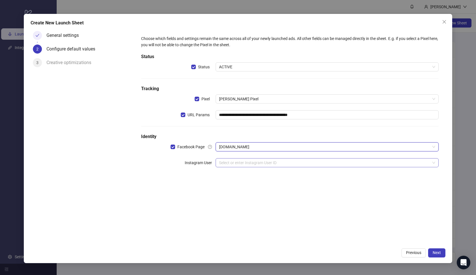
click at [243, 160] on input "search" at bounding box center [325, 162] width 212 height 9
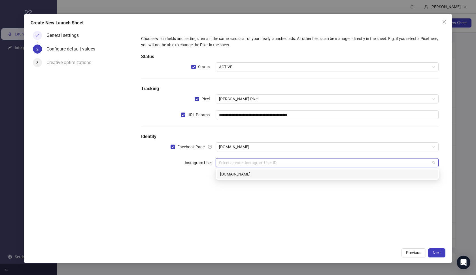
click at [246, 172] on div "[DOMAIN_NAME]" at bounding box center [327, 174] width 214 height 6
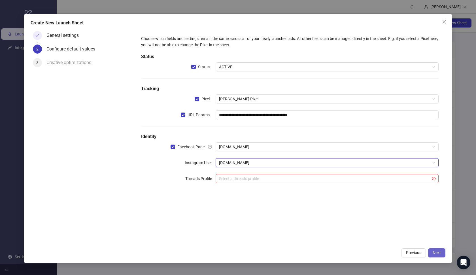
click at [438, 257] on button "Next" at bounding box center [436, 252] width 17 height 9
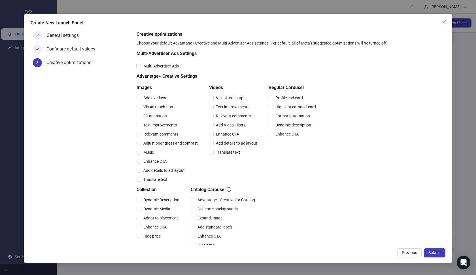
click at [171, 67] on span "Multi-Advertiser Ads" at bounding box center [161, 66] width 40 height 6
click at [150, 175] on div "Translate text" at bounding box center [169, 179] width 64 height 9
click at [155, 172] on span "Add details to ad layout" at bounding box center [164, 170] width 46 height 6
click at [157, 180] on span "Translate text" at bounding box center [155, 179] width 29 height 6
click at [151, 159] on span "Enhance CTA" at bounding box center [155, 161] width 28 height 6
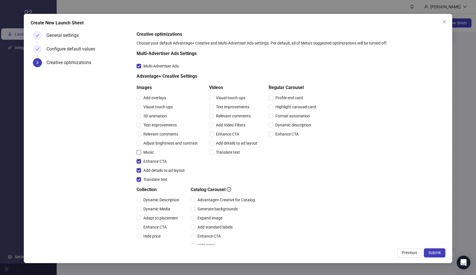
click at [147, 153] on span "Music" at bounding box center [148, 152] width 15 height 6
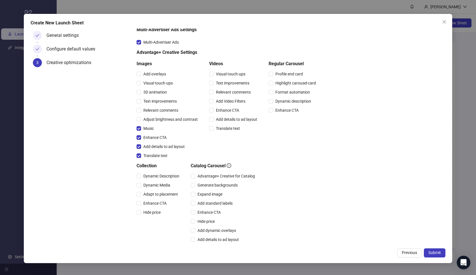
scroll to position [40, 0]
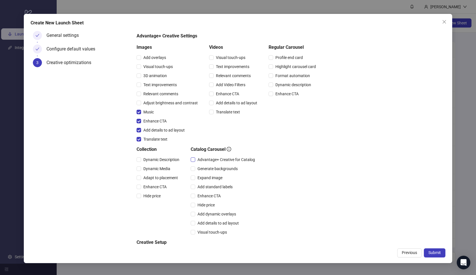
click at [196, 160] on span "Advantage+ Creative for Catalog" at bounding box center [226, 160] width 62 height 6
click at [195, 177] on span at bounding box center [193, 177] width 5 height 5
click at [198, 186] on span "Add standard labels" at bounding box center [215, 187] width 40 height 6
click at [204, 199] on div "Enhance CTA" at bounding box center [224, 195] width 67 height 9
click at [207, 198] on span "Enhance CTA" at bounding box center [209, 196] width 28 height 6
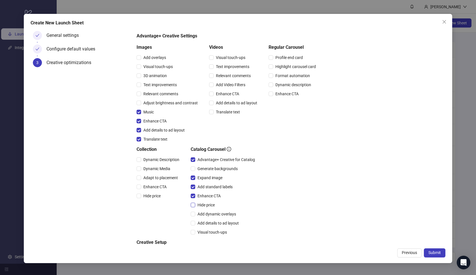
click at [207, 204] on span "Hide price" at bounding box center [206, 205] width 22 height 6
click at [207, 213] on span "Add dynamic overlays" at bounding box center [216, 214] width 43 height 6
click at [207, 221] on span "Add details to ad layout" at bounding box center [218, 223] width 46 height 6
click at [208, 229] on div "Visual touch-ups" at bounding box center [224, 232] width 67 height 9
click at [208, 230] on span "Visual touch-ups" at bounding box center [212, 232] width 34 height 6
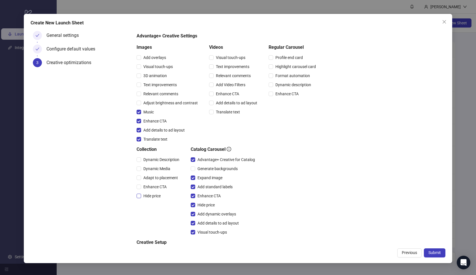
click at [158, 194] on span "Hide price" at bounding box center [152, 196] width 22 height 6
click at [157, 189] on span "Enhance CTA" at bounding box center [155, 187] width 28 height 6
click at [154, 180] on span "Adapt to placement" at bounding box center [160, 178] width 39 height 6
click at [156, 171] on span "Dynamic Media" at bounding box center [156, 169] width 31 height 6
click at [163, 162] on span "Dynamic Description" at bounding box center [161, 160] width 41 height 6
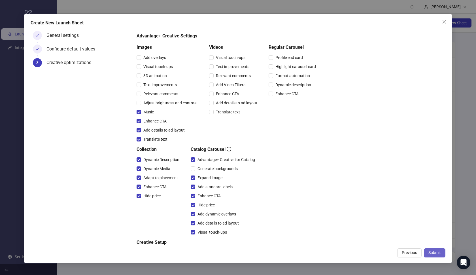
click at [439, 253] on span "Submit" at bounding box center [435, 252] width 12 height 5
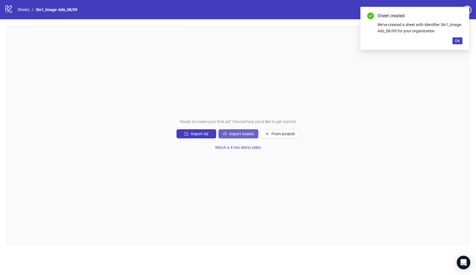
click at [248, 136] on span "Import Assets" at bounding box center [241, 134] width 25 height 5
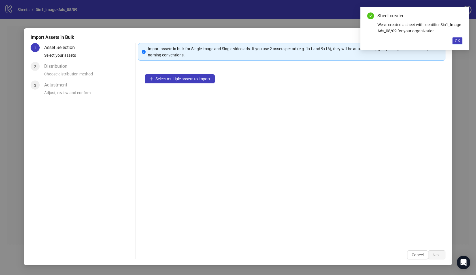
click at [194, 83] on div "Select multiple assets to import" at bounding box center [292, 155] width 308 height 176
click at [189, 81] on button "Select multiple assets to import" at bounding box center [180, 78] width 70 height 9
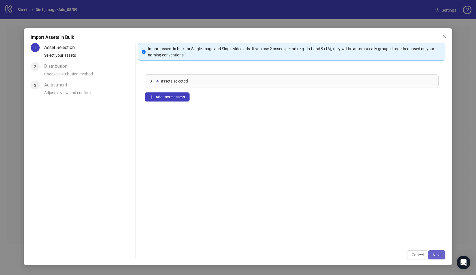
click at [439, 253] on span "Next" at bounding box center [437, 255] width 8 height 5
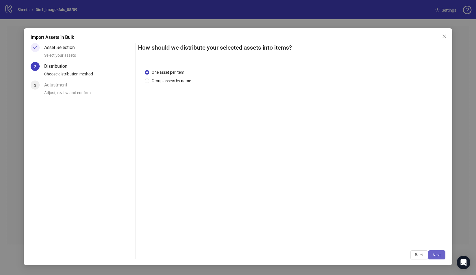
click at [436, 253] on span "Next" at bounding box center [437, 255] width 8 height 5
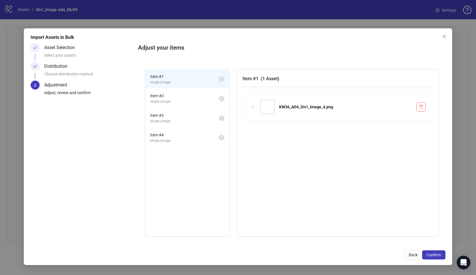
click at [436, 253] on span "Confirm" at bounding box center [434, 255] width 14 height 5
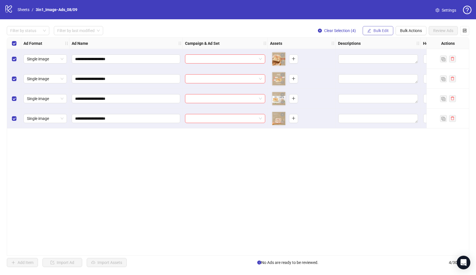
click at [368, 32] on icon "edit" at bounding box center [370, 31] width 4 height 4
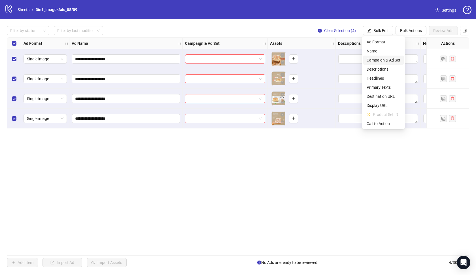
click at [374, 60] on span "Campaign & Ad Set" at bounding box center [384, 60] width 34 height 6
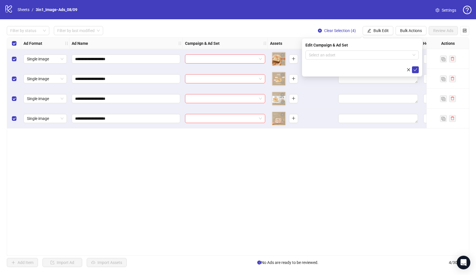
click at [364, 50] on div "Edit Campaign & Ad Set Select an adset" at bounding box center [362, 58] width 120 height 38
click at [364, 52] on input "search" at bounding box center [359, 55] width 101 height 9
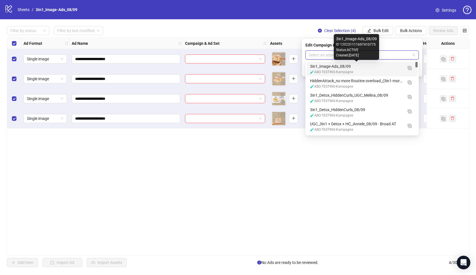
click at [354, 66] on div "3in1_Image-Ads_08/09" at bounding box center [356, 66] width 93 height 6
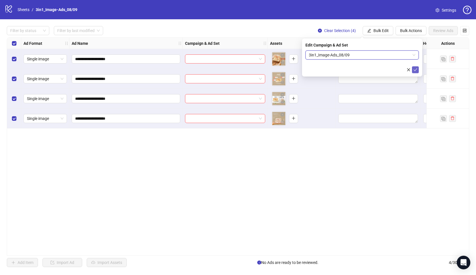
click at [416, 71] on icon "check" at bounding box center [416, 70] width 4 height 4
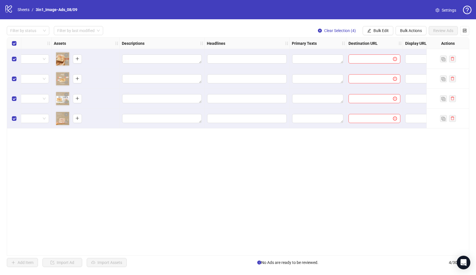
scroll to position [0, 218]
click at [377, 34] on button "Bulk Edit" at bounding box center [378, 30] width 31 height 9
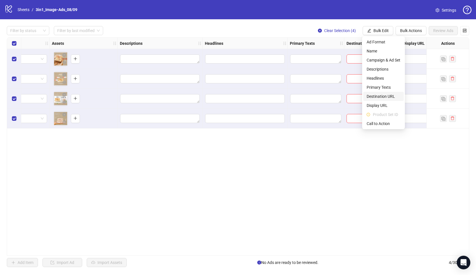
click at [382, 96] on span "Destination URL" at bounding box center [384, 96] width 34 height 6
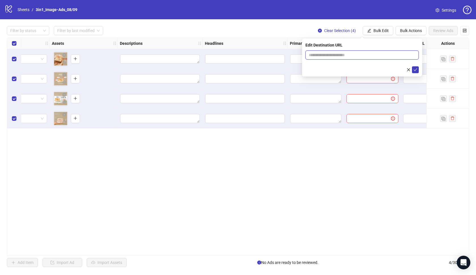
click at [341, 53] on input "text" at bounding box center [360, 55] width 102 height 6
paste input "**********"
type input "**********"
click at [417, 70] on icon "check" at bounding box center [416, 70] width 4 height 4
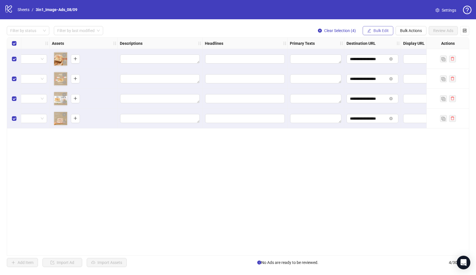
click at [387, 33] on button "Bulk Edit" at bounding box center [378, 30] width 31 height 9
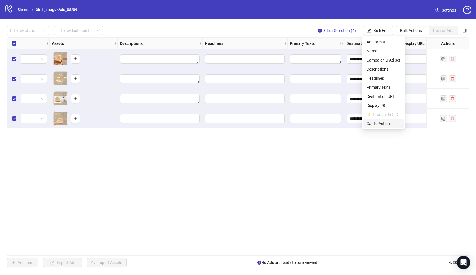
click at [382, 126] on span "Call to Action" at bounding box center [384, 123] width 34 height 6
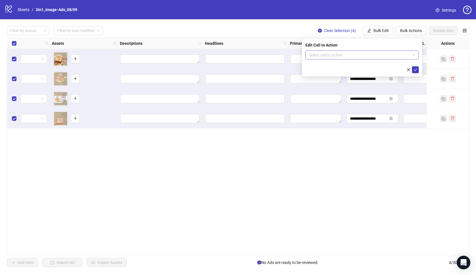
click at [369, 57] on input "search" at bounding box center [359, 55] width 101 height 9
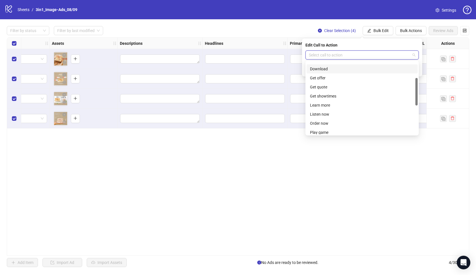
scroll to position [43, 0]
click at [333, 105] on div "Learn more" at bounding box center [362, 105] width 104 height 6
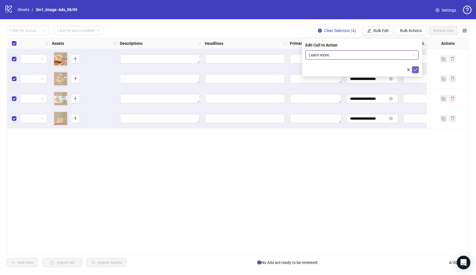
click at [417, 69] on icon "check" at bounding box center [416, 70] width 4 height 4
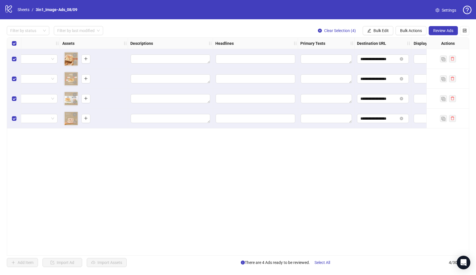
scroll to position [0, 208]
click at [376, 29] on span "Bulk Edit" at bounding box center [381, 30] width 15 height 5
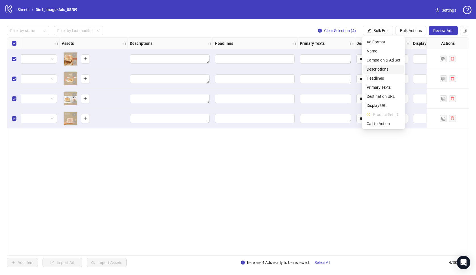
click at [378, 71] on span "Descriptions" at bounding box center [384, 69] width 34 height 6
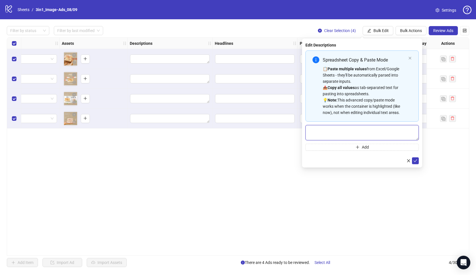
click at [351, 136] on textarea "Multi-text input container - paste or copy values" at bounding box center [362, 132] width 113 height 15
paste textarea "**********"
type textarea "**********"
click at [416, 160] on icon "check" at bounding box center [416, 161] width 4 height 4
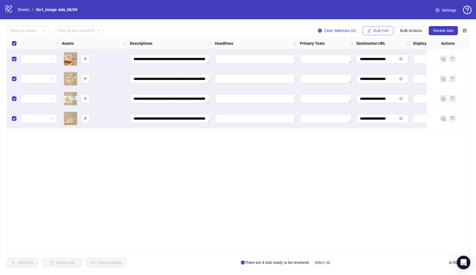
click at [379, 30] on span "Bulk Edit" at bounding box center [381, 30] width 15 height 5
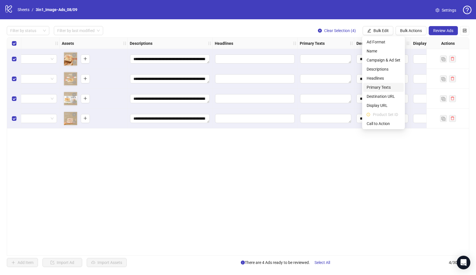
click at [379, 89] on span "Primary Texts" at bounding box center [384, 87] width 34 height 6
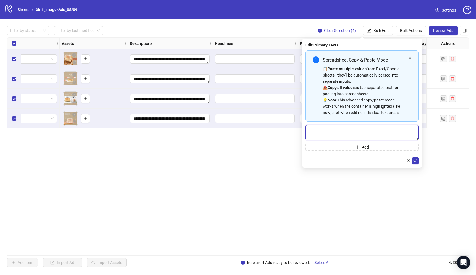
click at [353, 133] on textarea "Multi-text input container - paste or copy values" at bounding box center [362, 132] width 113 height 15
paste textarea "**********"
type textarea "**********"
click at [417, 161] on icon "check" at bounding box center [416, 161] width 4 height 4
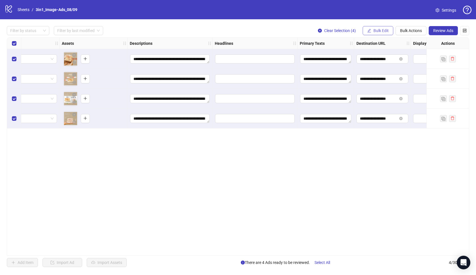
click at [371, 29] on button "Bulk Edit" at bounding box center [378, 30] width 31 height 9
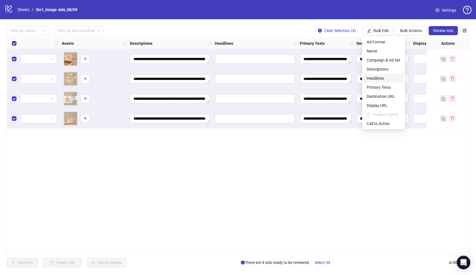
click at [377, 79] on span "Headlines" at bounding box center [384, 78] width 34 height 6
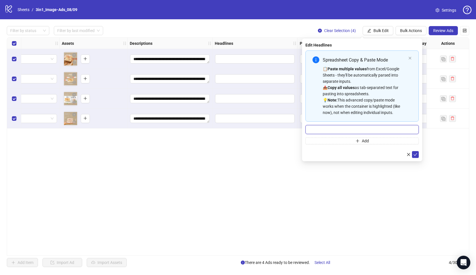
click at [354, 125] on input "Multi-input container - paste or copy values" at bounding box center [362, 129] width 113 height 9
paste input "**********"
paste input "*"
type input "**********"
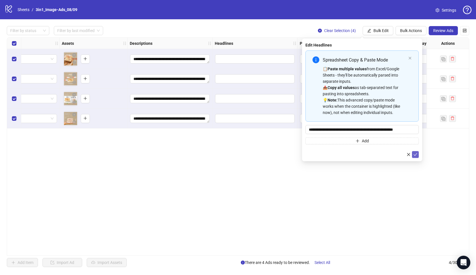
click at [416, 153] on icon "check" at bounding box center [416, 155] width 4 height 4
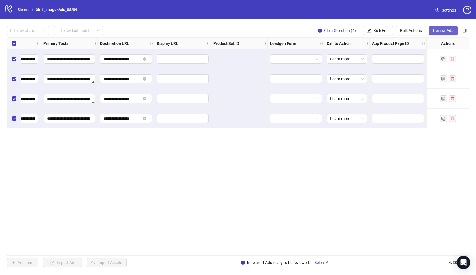
click at [450, 29] on span "Review Ads" at bounding box center [443, 30] width 20 height 5
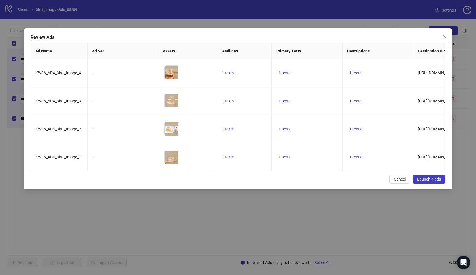
click at [433, 179] on span "Launch 4 ads" at bounding box center [429, 179] width 24 height 5
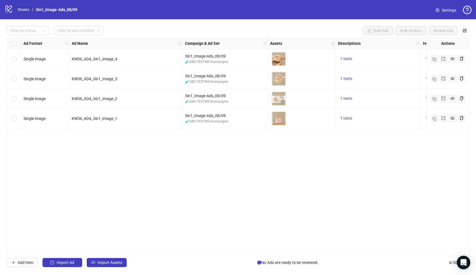
click at [25, 8] on link "Sheets" at bounding box center [23, 10] width 14 height 6
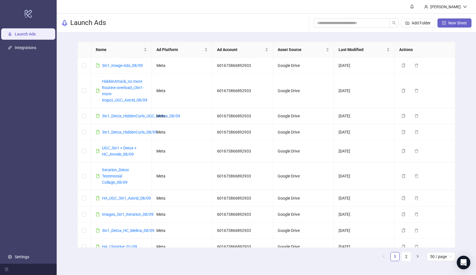
click at [449, 21] on span "New Sheet" at bounding box center [458, 23] width 19 height 5
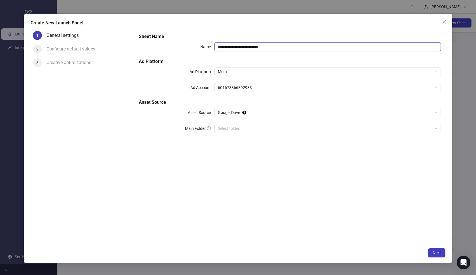
click at [304, 48] on input "**********" at bounding box center [328, 46] width 227 height 9
paste input "**********"
type input "**********"
click at [261, 126] on input "Main Folder" at bounding box center [325, 128] width 215 height 9
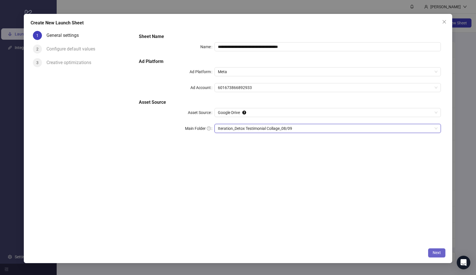
click at [432, 251] on button "Next" at bounding box center [436, 252] width 17 height 9
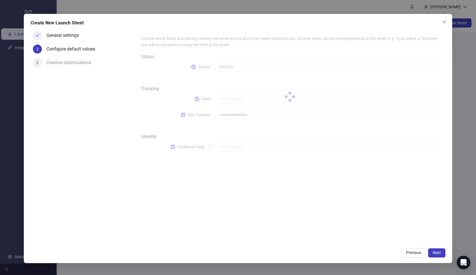
type input "**********"
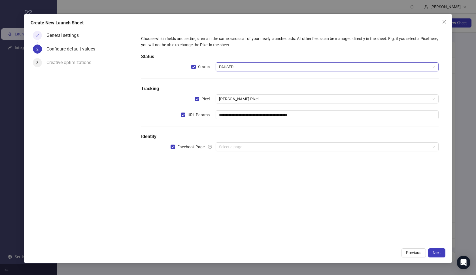
click at [259, 65] on span "PAUSED" at bounding box center [327, 67] width 217 height 9
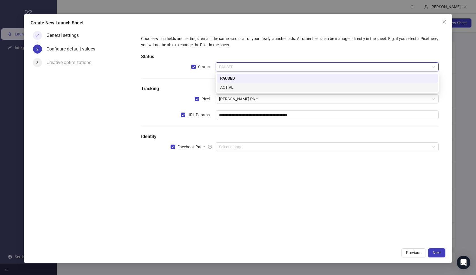
click at [253, 83] on div "ACTIVE" at bounding box center [327, 87] width 221 height 9
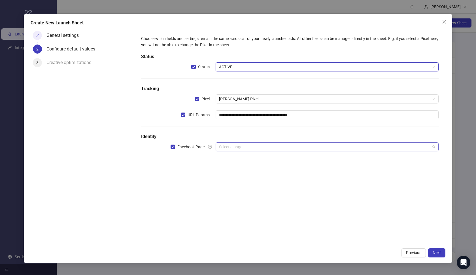
click at [236, 147] on input "search" at bounding box center [325, 147] width 212 height 9
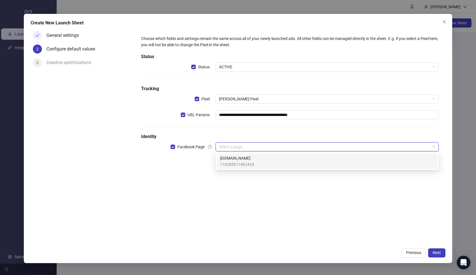
click at [237, 162] on span "110285011862424" at bounding box center [237, 164] width 34 height 6
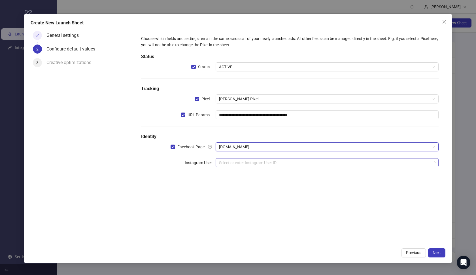
click at [242, 166] on input "search" at bounding box center [325, 162] width 212 height 9
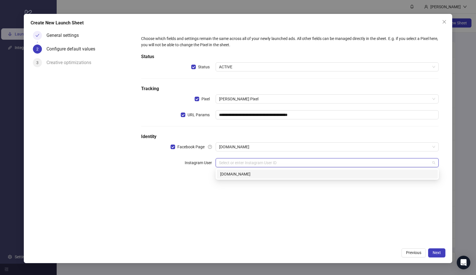
click at [244, 176] on div "[DOMAIN_NAME]" at bounding box center [327, 174] width 214 height 6
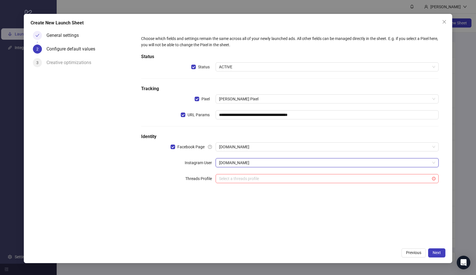
click at [340, 216] on div "**********" at bounding box center [289, 137] width 311 height 216
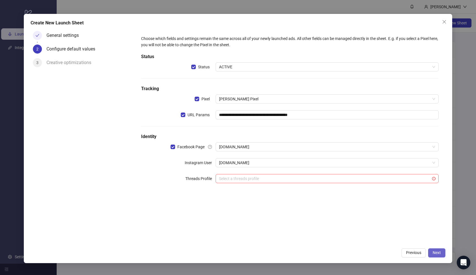
click at [438, 254] on span "Next" at bounding box center [437, 252] width 8 height 5
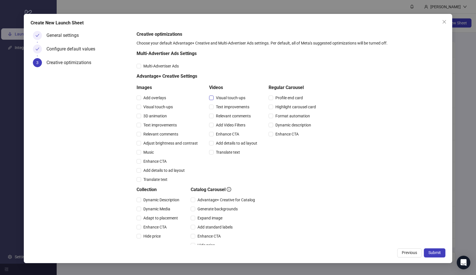
click at [213, 97] on span at bounding box center [211, 98] width 5 height 5
click at [213, 105] on span at bounding box center [211, 107] width 5 height 5
click at [213, 114] on span at bounding box center [211, 116] width 5 height 5
click at [213, 127] on span at bounding box center [211, 125] width 5 height 5
click at [213, 132] on span at bounding box center [211, 134] width 5 height 5
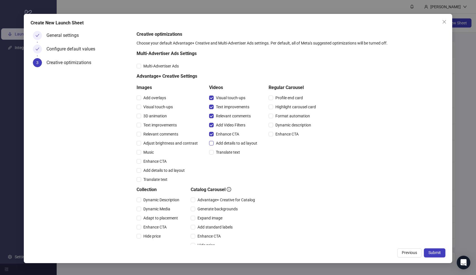
click at [213, 143] on span at bounding box center [211, 143] width 5 height 5
click at [213, 149] on label "Translate text" at bounding box center [225, 152] width 33 height 6
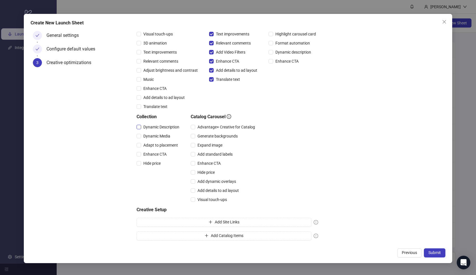
scroll to position [73, 0]
click at [157, 124] on span "Dynamic Description" at bounding box center [161, 127] width 41 height 6
click at [155, 135] on span "Dynamic Media" at bounding box center [156, 136] width 31 height 6
click at [153, 145] on span "Adapt to placement" at bounding box center [160, 145] width 39 height 6
click at [152, 154] on span "Enhance CTA" at bounding box center [155, 154] width 28 height 6
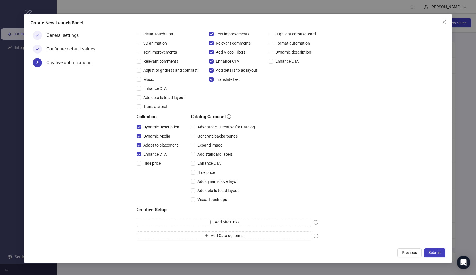
click at [153, 167] on div "Hide price" at bounding box center [159, 163] width 45 height 9
click at [153, 165] on span "Hide price" at bounding box center [152, 163] width 22 height 6
click at [206, 128] on span "Advantage+ Creative for Catalog" at bounding box center [226, 127] width 62 height 6
click at [206, 145] on span "Expand image" at bounding box center [209, 145] width 29 height 6
click at [206, 151] on div "Add standard labels" at bounding box center [224, 154] width 67 height 9
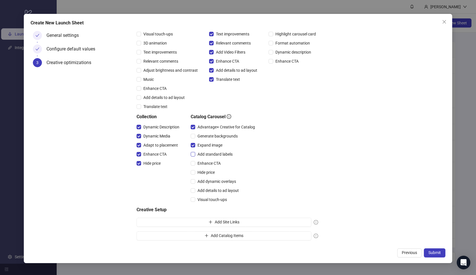
click at [205, 152] on span "Add standard labels" at bounding box center [215, 154] width 40 height 6
click at [204, 163] on span "Enhance CTA" at bounding box center [209, 163] width 28 height 6
click at [205, 171] on span "Hide price" at bounding box center [206, 172] width 22 height 6
click at [209, 184] on span "Add dynamic overlays" at bounding box center [216, 181] width 43 height 6
click at [210, 191] on span "Add details to ad layout" at bounding box center [218, 190] width 46 height 6
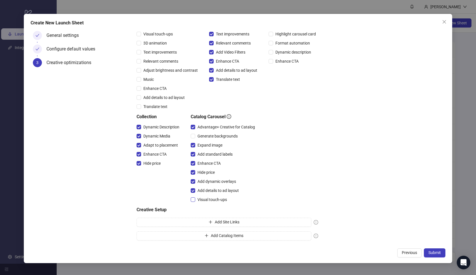
click at [210, 196] on span "Visual touch-ups" at bounding box center [212, 199] width 34 height 6
click at [435, 248] on button "Submit" at bounding box center [435, 252] width 22 height 9
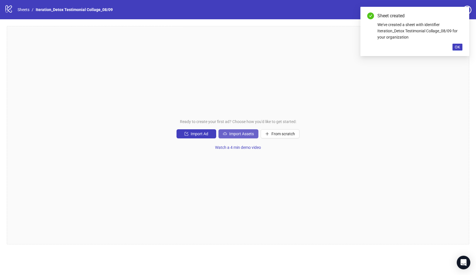
click at [236, 130] on button "Import Assets" at bounding box center [239, 133] width 40 height 9
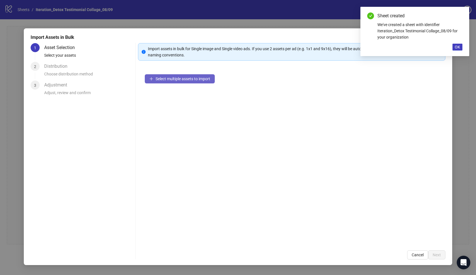
click at [189, 82] on button "Select multiple assets to import" at bounding box center [180, 78] width 70 height 9
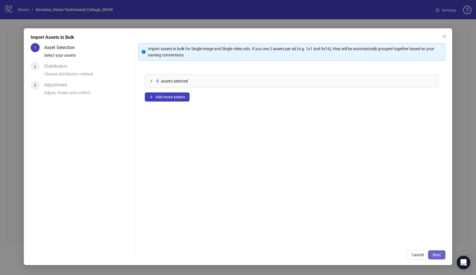
click at [443, 255] on button "Next" at bounding box center [436, 254] width 17 height 9
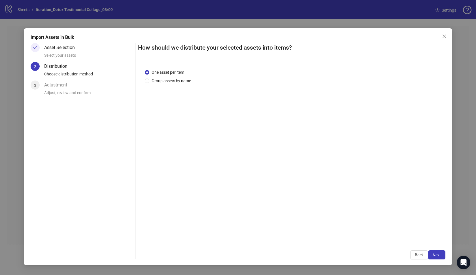
click at [443, 255] on button "Next" at bounding box center [436, 254] width 17 height 9
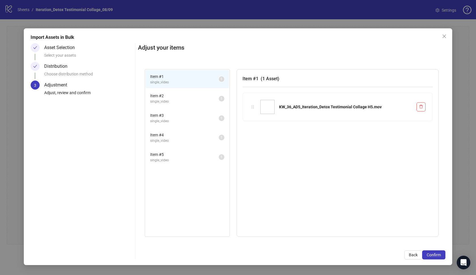
click at [443, 255] on button "Confirm" at bounding box center [433, 254] width 23 height 9
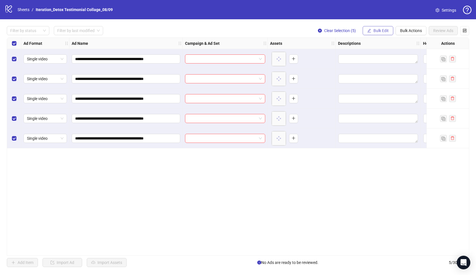
click at [374, 32] on span "Bulk Edit" at bounding box center [381, 30] width 15 height 5
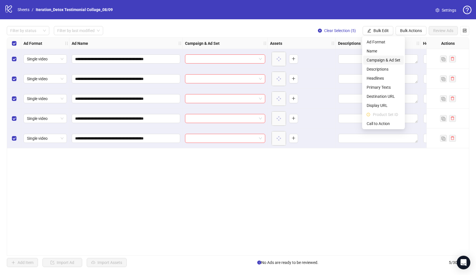
click at [377, 58] on span "Campaign & Ad Set" at bounding box center [384, 60] width 34 height 6
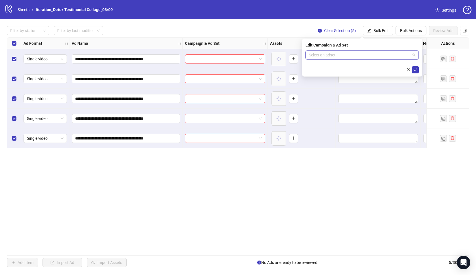
click at [379, 54] on input "search" at bounding box center [359, 55] width 101 height 9
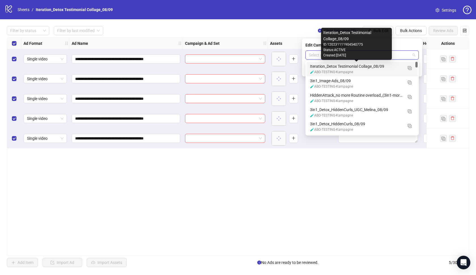
click at [370, 64] on div "Iteration_Detox Testimonial Collage_08/09" at bounding box center [356, 66] width 93 height 6
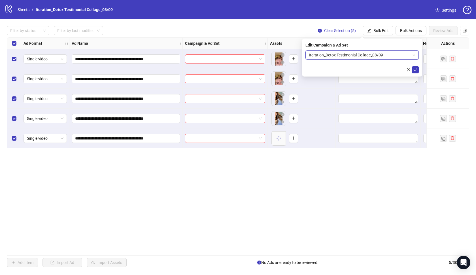
click at [362, 193] on div "**********" at bounding box center [238, 146] width 463 height 218
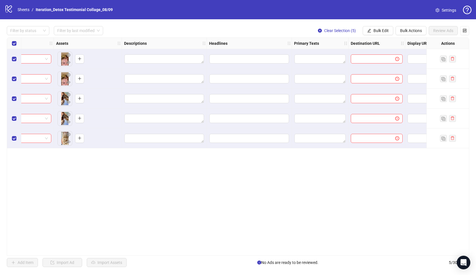
scroll to position [0, 259]
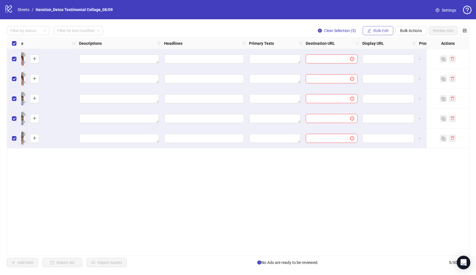
click at [378, 31] on span "Bulk Edit" at bounding box center [381, 30] width 15 height 5
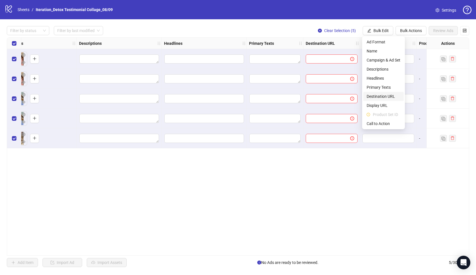
click at [386, 94] on span "Destination URL" at bounding box center [384, 96] width 34 height 6
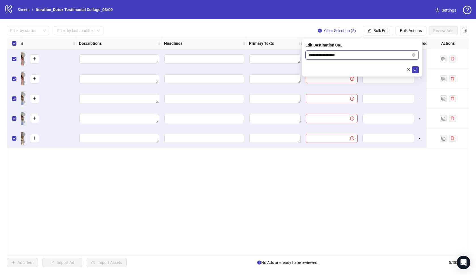
click at [392, 54] on input "**********" at bounding box center [360, 55] width 102 height 6
click at [387, 34] on button "Bulk Edit" at bounding box center [378, 30] width 31 height 9
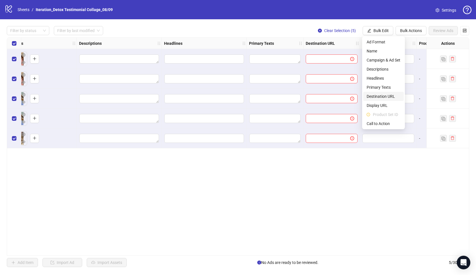
click at [382, 93] on li "Destination URL" at bounding box center [383, 96] width 41 height 9
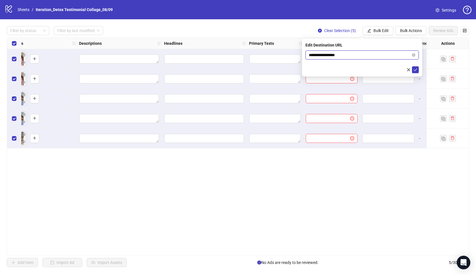
click at [359, 56] on input "**********" at bounding box center [360, 55] width 102 height 6
paste input "text"
type input "**********"
click at [417, 70] on icon "check" at bounding box center [416, 70] width 4 height 4
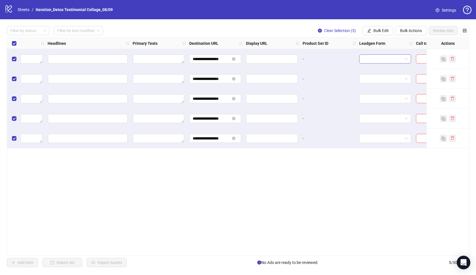
scroll to position [0, 381]
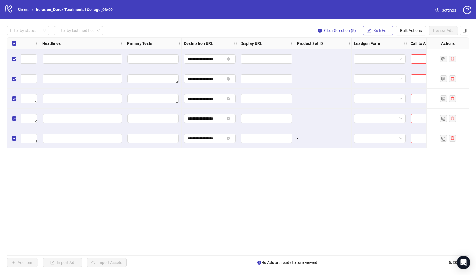
click at [384, 27] on button "Bulk Edit" at bounding box center [378, 30] width 31 height 9
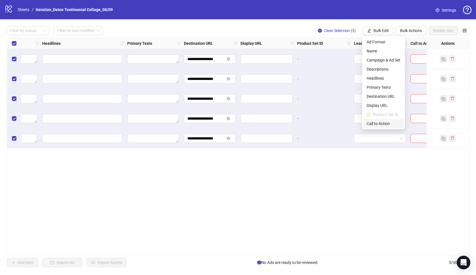
click at [375, 123] on span "Call to Action" at bounding box center [384, 123] width 34 height 6
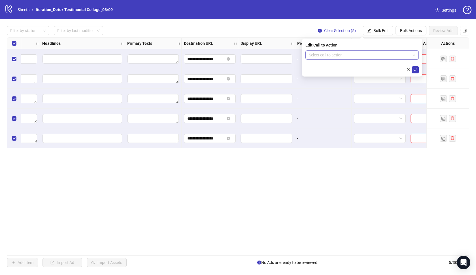
click at [352, 57] on input "search" at bounding box center [359, 55] width 101 height 9
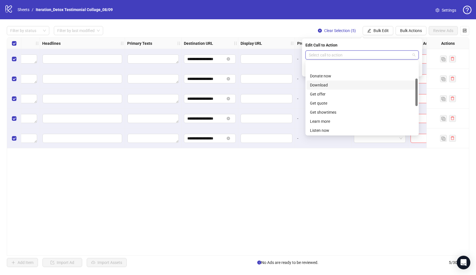
scroll to position [53, 0]
click at [333, 95] on div "Learn more" at bounding box center [362, 95] width 104 height 6
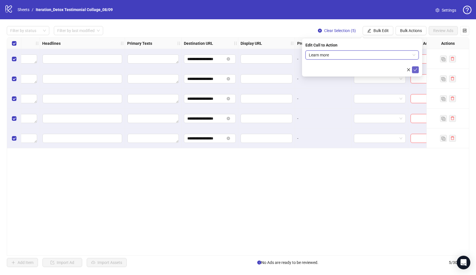
click at [416, 71] on icon "check" at bounding box center [416, 69] width 4 height 3
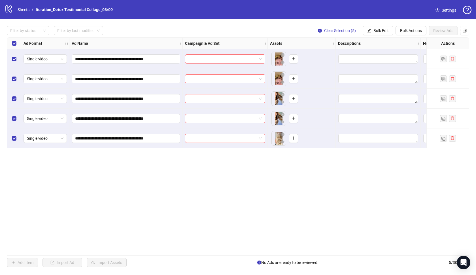
scroll to position [0, 0]
click at [373, 31] on button "Bulk Edit" at bounding box center [378, 30] width 31 height 9
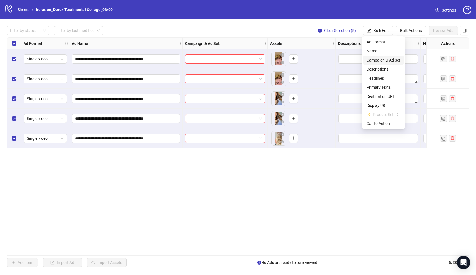
click at [374, 59] on span "Campaign & Ad Set" at bounding box center [384, 60] width 34 height 6
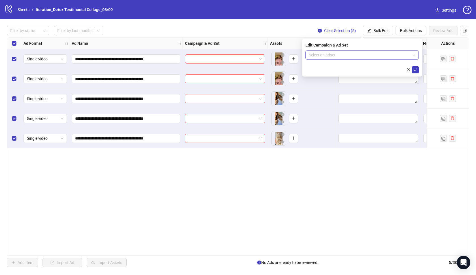
click at [371, 55] on input "search" at bounding box center [359, 55] width 101 height 9
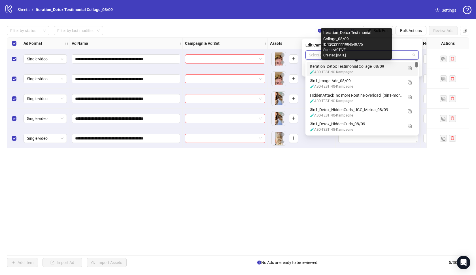
click at [360, 69] on div "Iteration_Detox Testimonial Collage_08/09" at bounding box center [356, 66] width 93 height 6
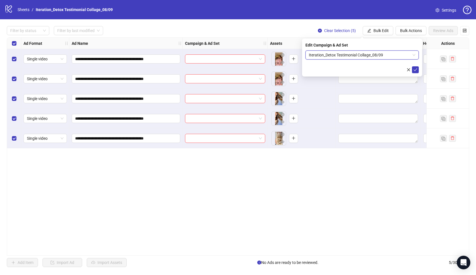
click at [335, 150] on div "**********" at bounding box center [238, 146] width 463 height 218
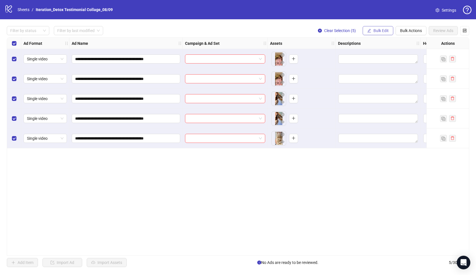
click at [374, 29] on span "Bulk Edit" at bounding box center [381, 30] width 15 height 5
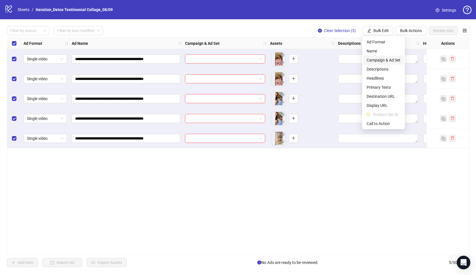
click at [378, 60] on span "Campaign & Ad Set" at bounding box center [384, 60] width 34 height 6
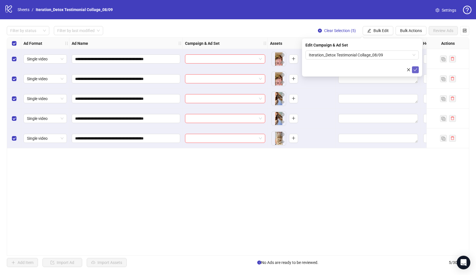
click at [415, 70] on icon "check" at bounding box center [416, 70] width 4 height 4
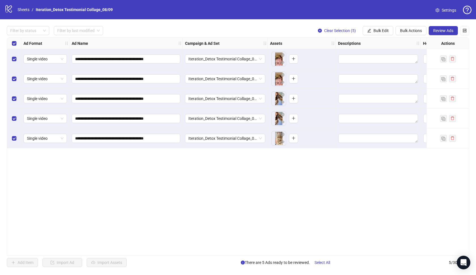
click at [343, 190] on div "**********" at bounding box center [238, 146] width 463 height 218
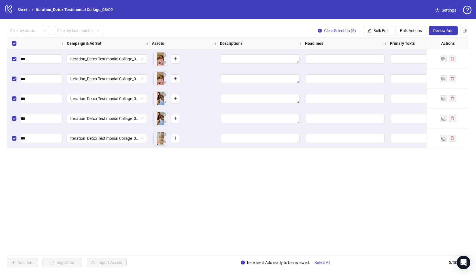
scroll to position [0, 127]
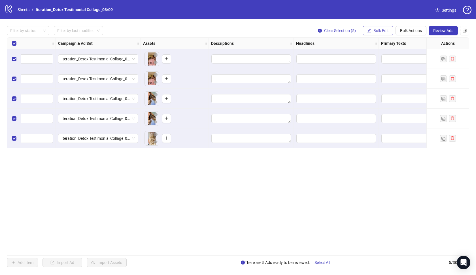
click at [380, 30] on span "Bulk Edit" at bounding box center [381, 30] width 15 height 5
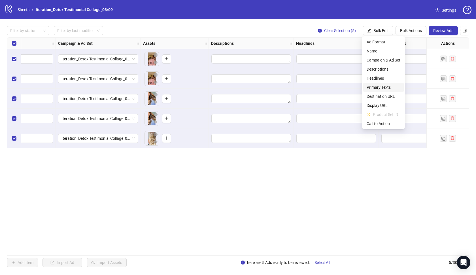
click at [382, 87] on span "Primary Texts" at bounding box center [384, 87] width 34 height 6
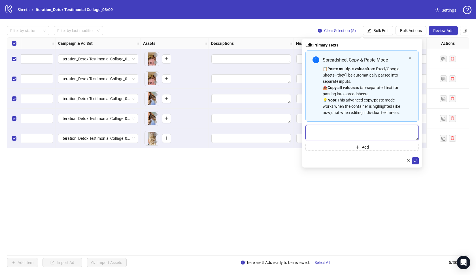
click at [354, 133] on textarea "Multi-text input container - paste or copy values" at bounding box center [362, 132] width 113 height 15
paste textarea "**********"
type textarea "**********"
click at [413, 159] on button "submit" at bounding box center [415, 160] width 7 height 7
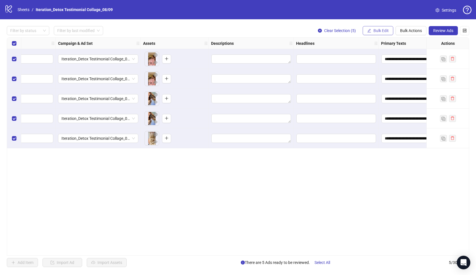
click at [384, 32] on span "Bulk Edit" at bounding box center [381, 30] width 15 height 5
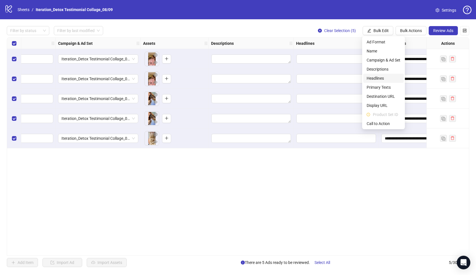
click at [378, 77] on span "Headlines" at bounding box center [384, 78] width 34 height 6
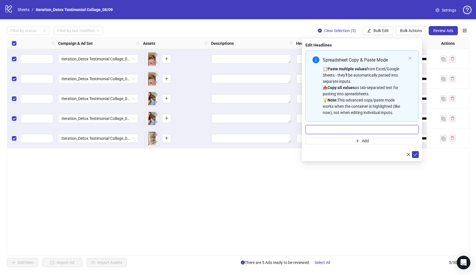
click at [360, 129] on input "Multi-input container - paste or copy values" at bounding box center [362, 129] width 113 height 9
paste input "**********"
type input "**********"
click at [416, 154] on icon "check" at bounding box center [416, 154] width 4 height 3
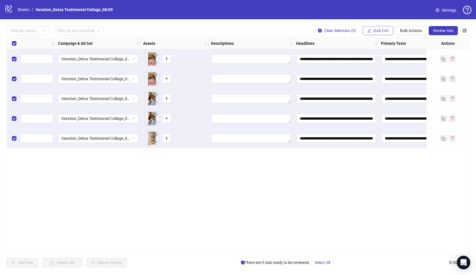
click at [380, 29] on span "Bulk Edit" at bounding box center [381, 30] width 15 height 5
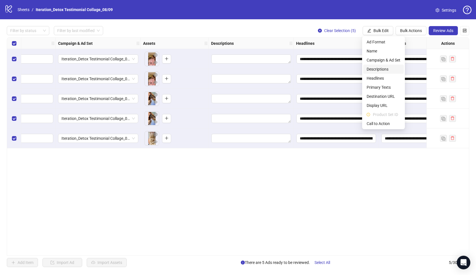
click at [380, 68] on span "Descriptions" at bounding box center [384, 69] width 34 height 6
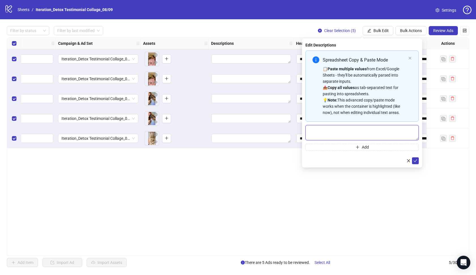
click at [348, 128] on textarea "Multi-text input container - paste or copy values" at bounding box center [362, 132] width 113 height 15
paste textarea "**********"
type textarea "**********"
click at [416, 160] on icon "check" at bounding box center [416, 161] width 4 height 4
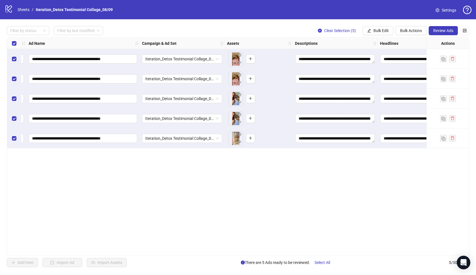
scroll to position [0, 40]
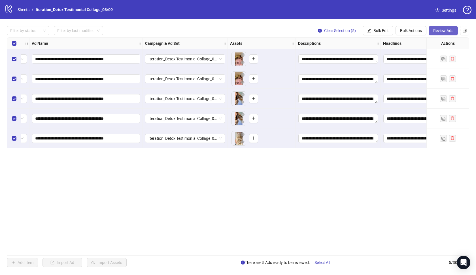
click at [434, 31] on span "Review Ads" at bounding box center [443, 30] width 20 height 5
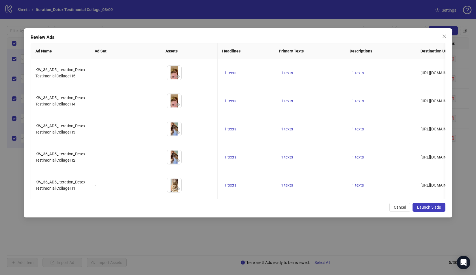
click at [435, 206] on span "Launch 5 ads" at bounding box center [429, 207] width 24 height 5
